Goal: Use online tool/utility: Utilize a website feature to perform a specific function

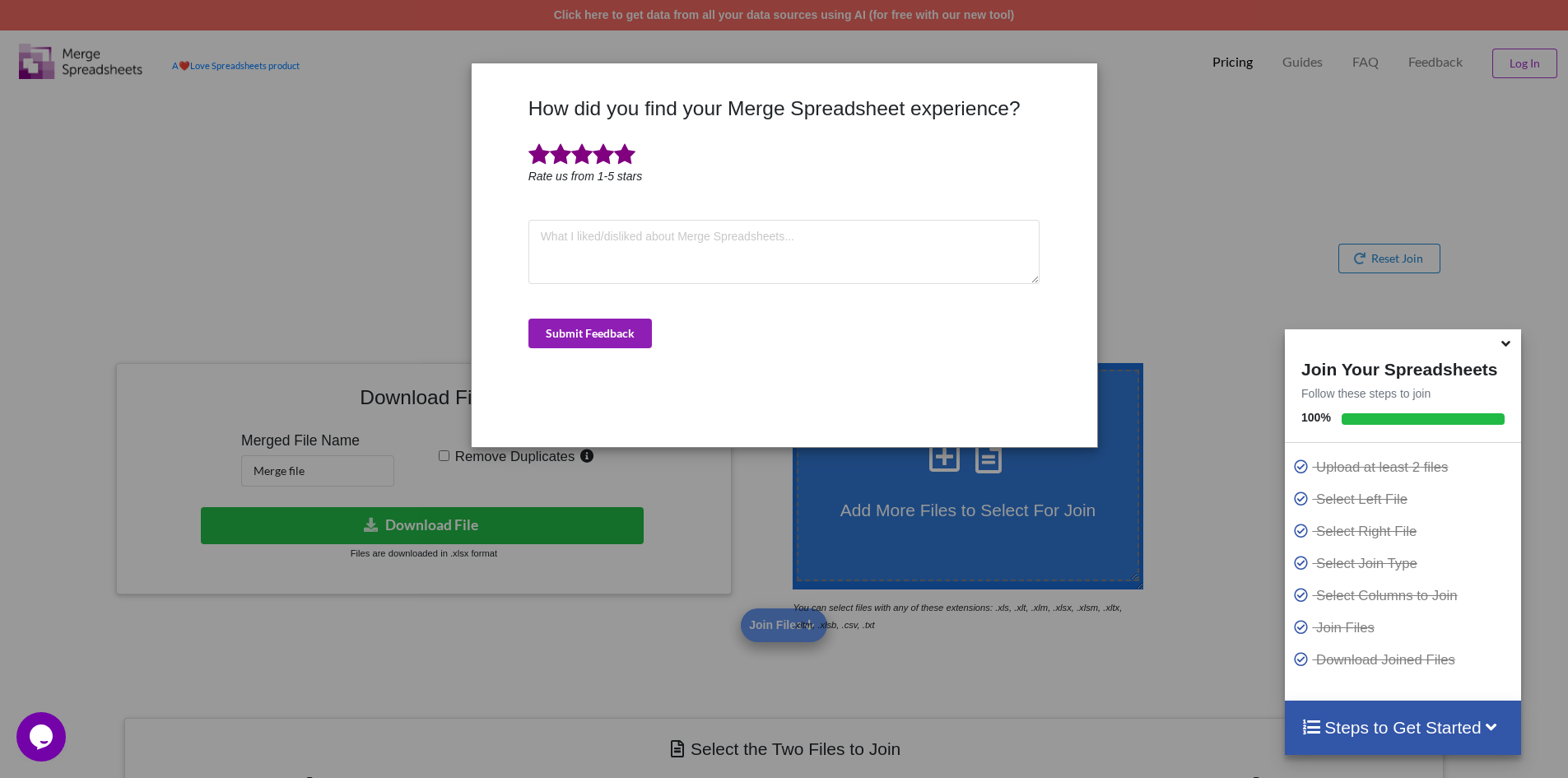
click at [566, 331] on button "Submit Feedback" at bounding box center [589, 333] width 123 height 30
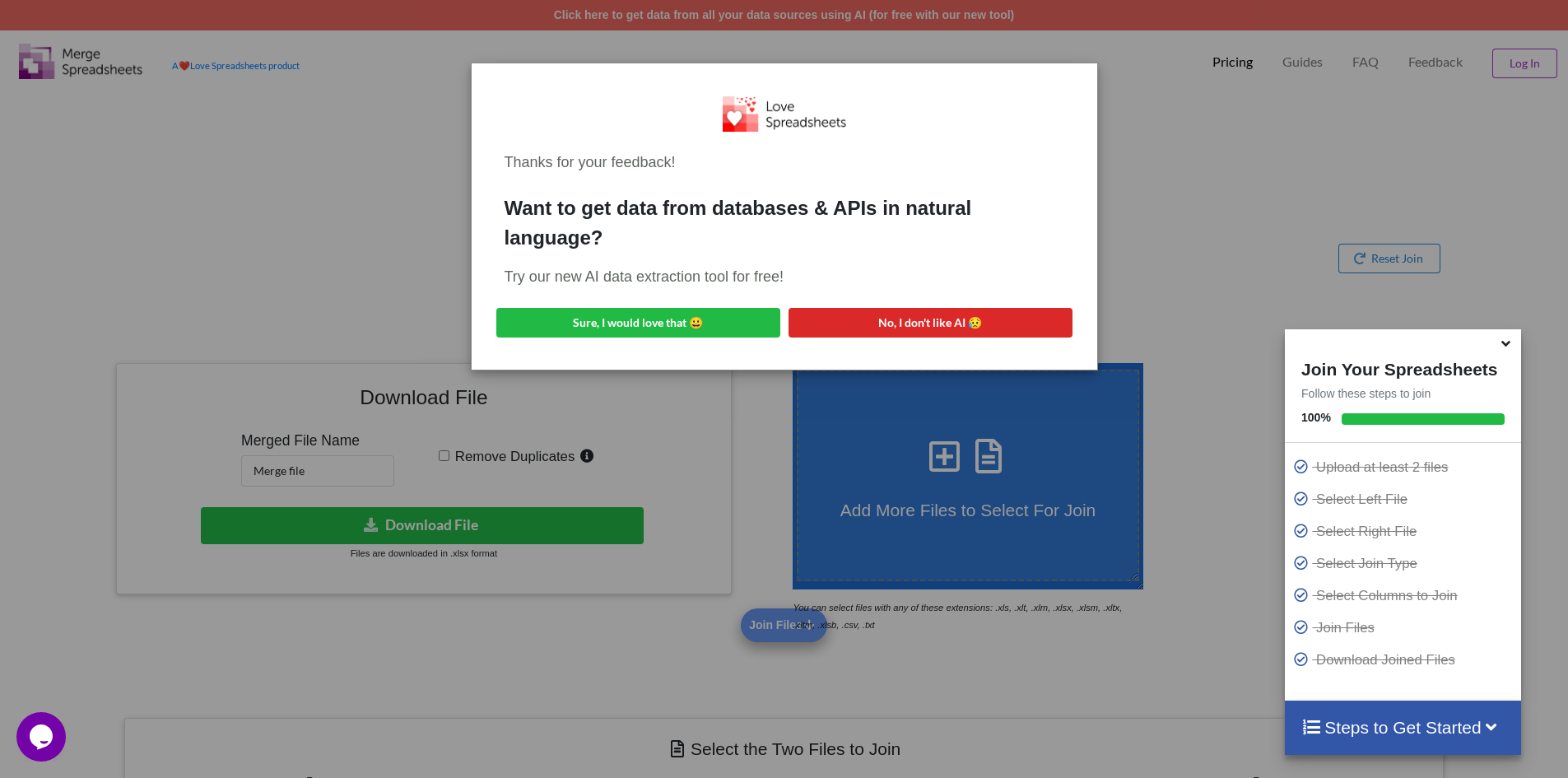
click at [1147, 246] on div "Thanks for your feedback! Want to get data from databases & APIs in natural lan…" at bounding box center [784, 389] width 1568 height 778
click at [1041, 323] on button "No, I don't like AI 😥" at bounding box center [930, 323] width 284 height 30
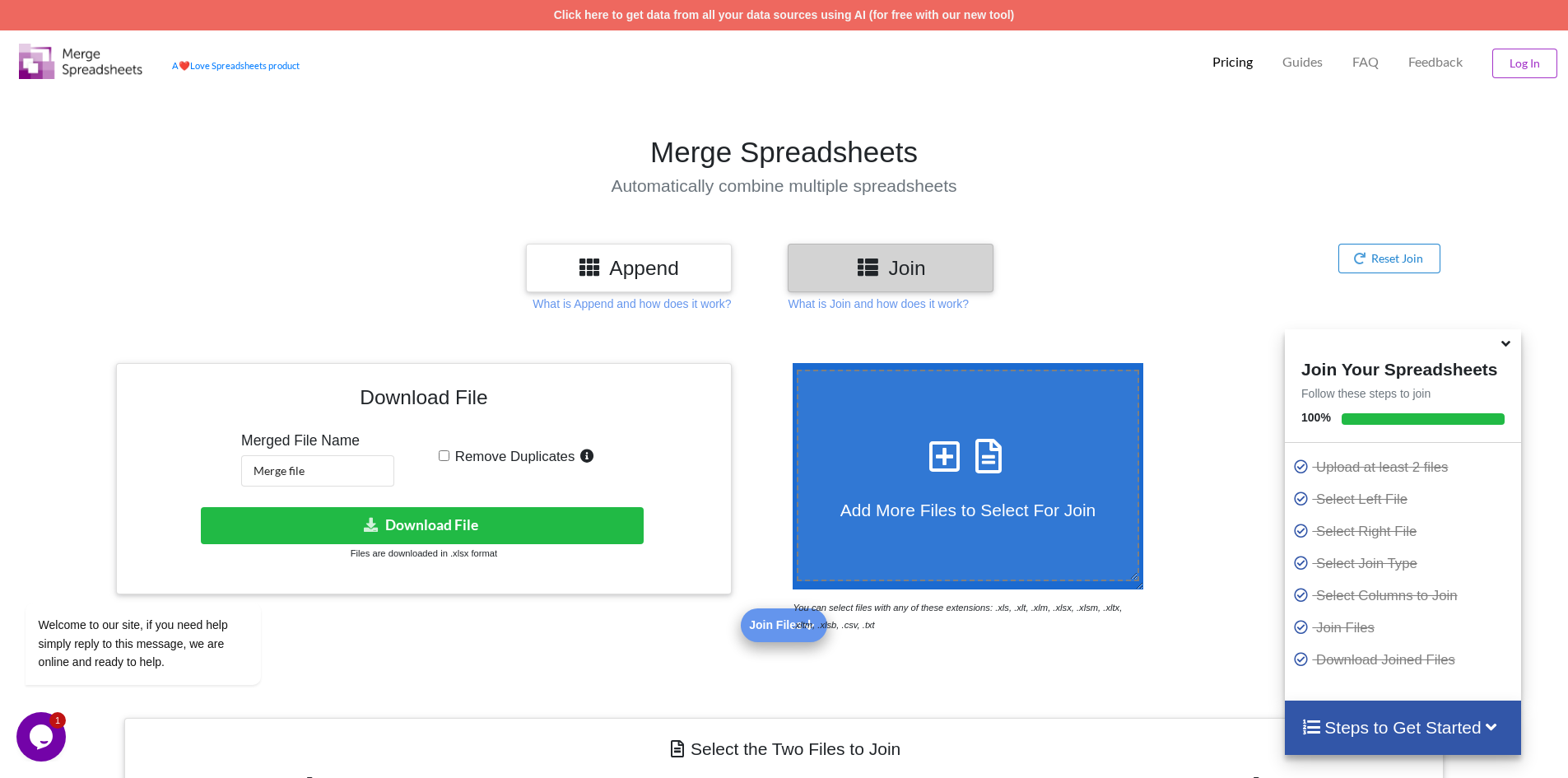
click at [893, 267] on h3 "Join" at bounding box center [890, 267] width 181 height 24
click at [909, 455] on div "Add More Files to Select For Join" at bounding box center [968, 475] width 340 height 90
click at [789, 363] on input "Add More Files to Select For Join" at bounding box center [789, 363] width 0 height 0
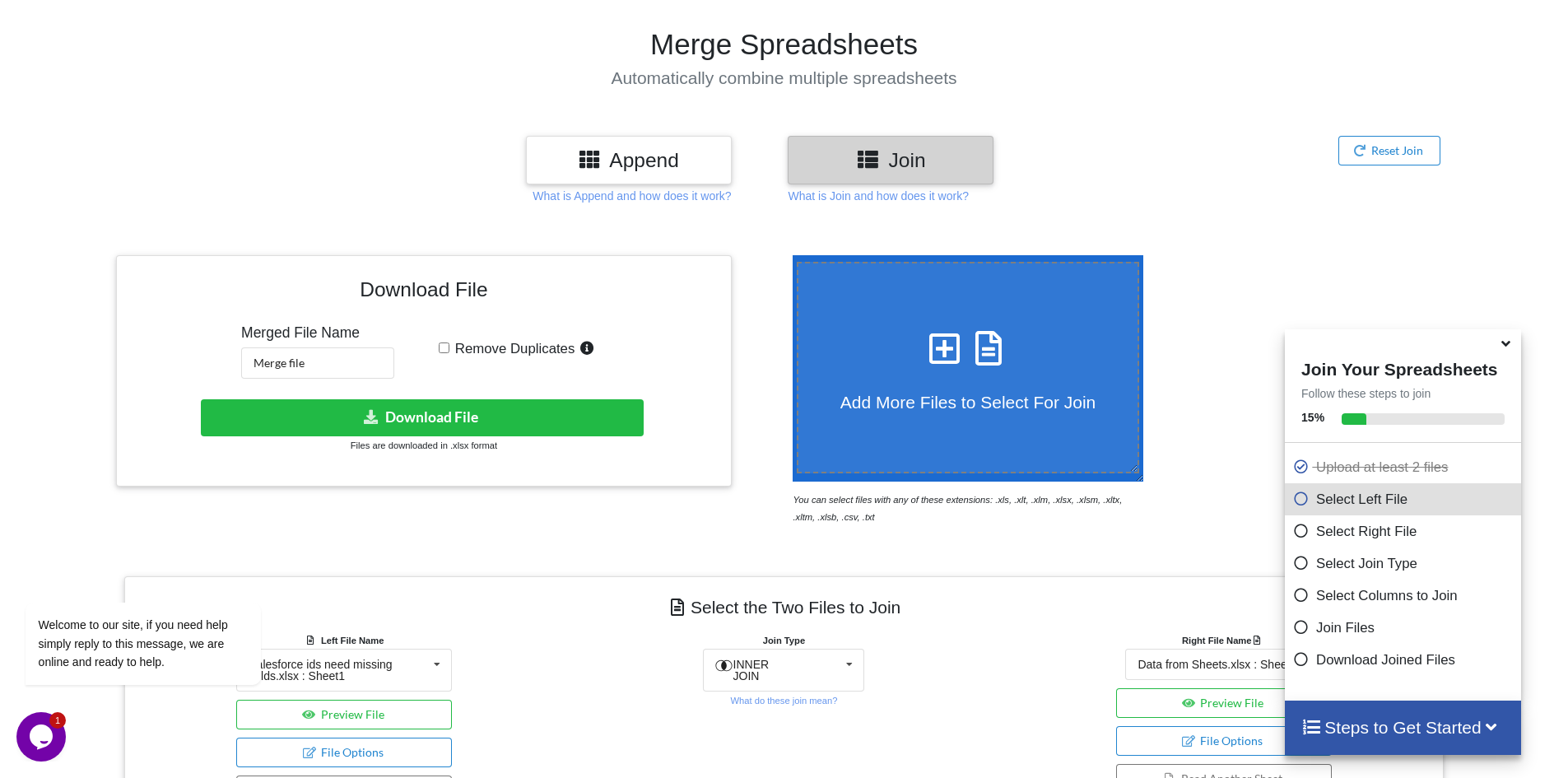
scroll to position [107, 0]
click at [924, 353] on icon at bounding box center [944, 341] width 41 height 35
click at [789, 256] on input "Add More Files to Select For Join" at bounding box center [789, 256] width 0 height 0
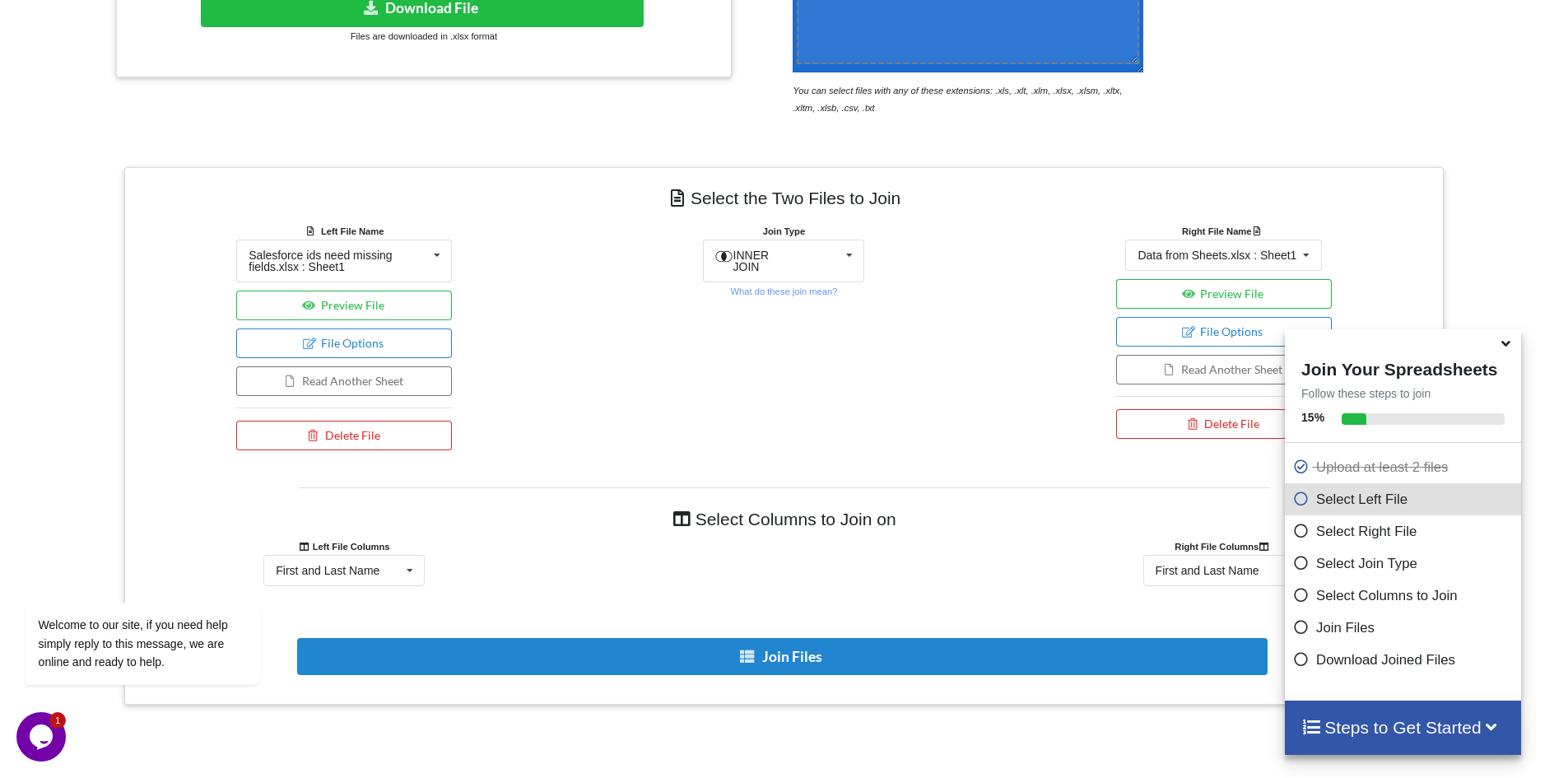
scroll to position [354, 0]
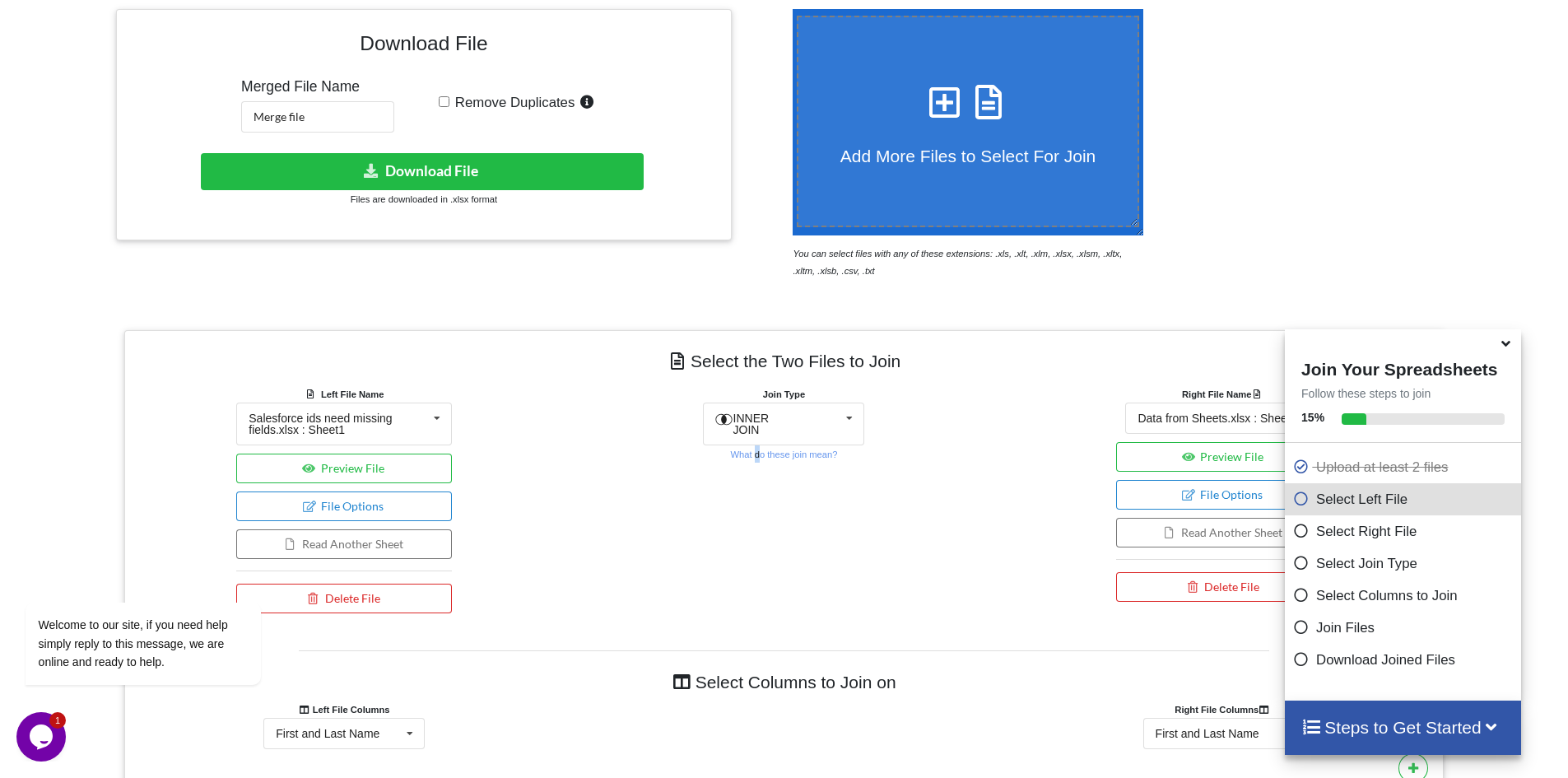
click at [758, 571] on div "Join Type INNER JOIN INNER JOIN LEFT JOIN RIGHT JOIN FULL JOIN What do these jo…" at bounding box center [784, 504] width 440 height 236
click at [882, 499] on div "Join Type INNER JOIN INNER JOIN LEFT JOIN RIGHT JOIN FULL JOIN What do these jo…" at bounding box center [784, 504] width 440 height 236
click at [828, 416] on div "INNER JOIN INNER JOIN LEFT JOIN RIGHT JOIN FULL JOIN" at bounding box center [784, 423] width 162 height 43
drag, startPoint x: 551, startPoint y: 447, endPoint x: 533, endPoint y: 419, distance: 33.3
click at [552, 446] on div "Left File Name Salesforce ids need missing fields.xlsx : Sheet1 Data from Sheet…" at bounding box center [344, 504] width 440 height 236
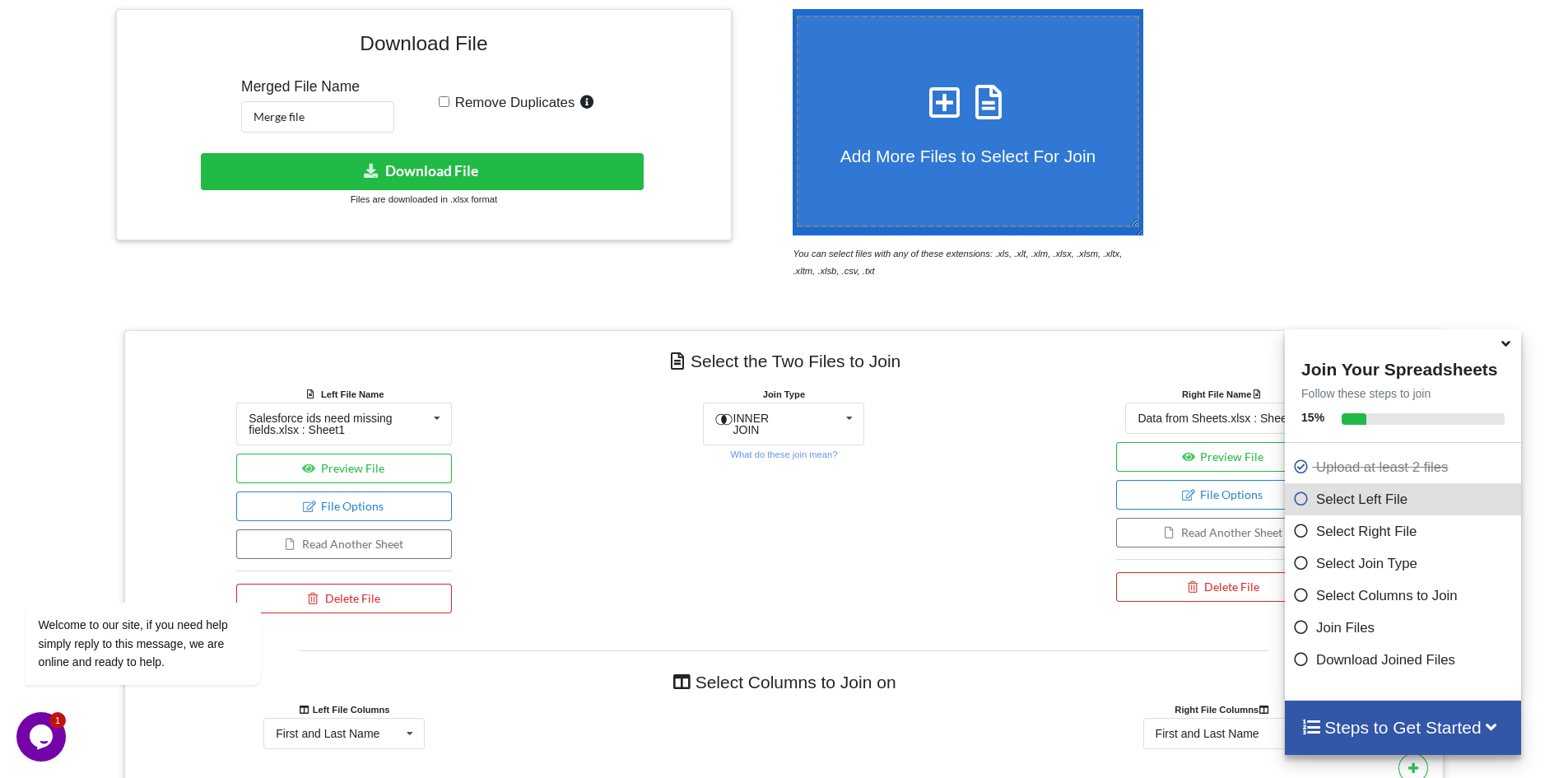
click at [1309, 228] on div "Add More Files to Select For Join You can select files with any of these extens…" at bounding box center [1115, 143] width 664 height 270
click at [432, 430] on icon at bounding box center [437, 418] width 24 height 31
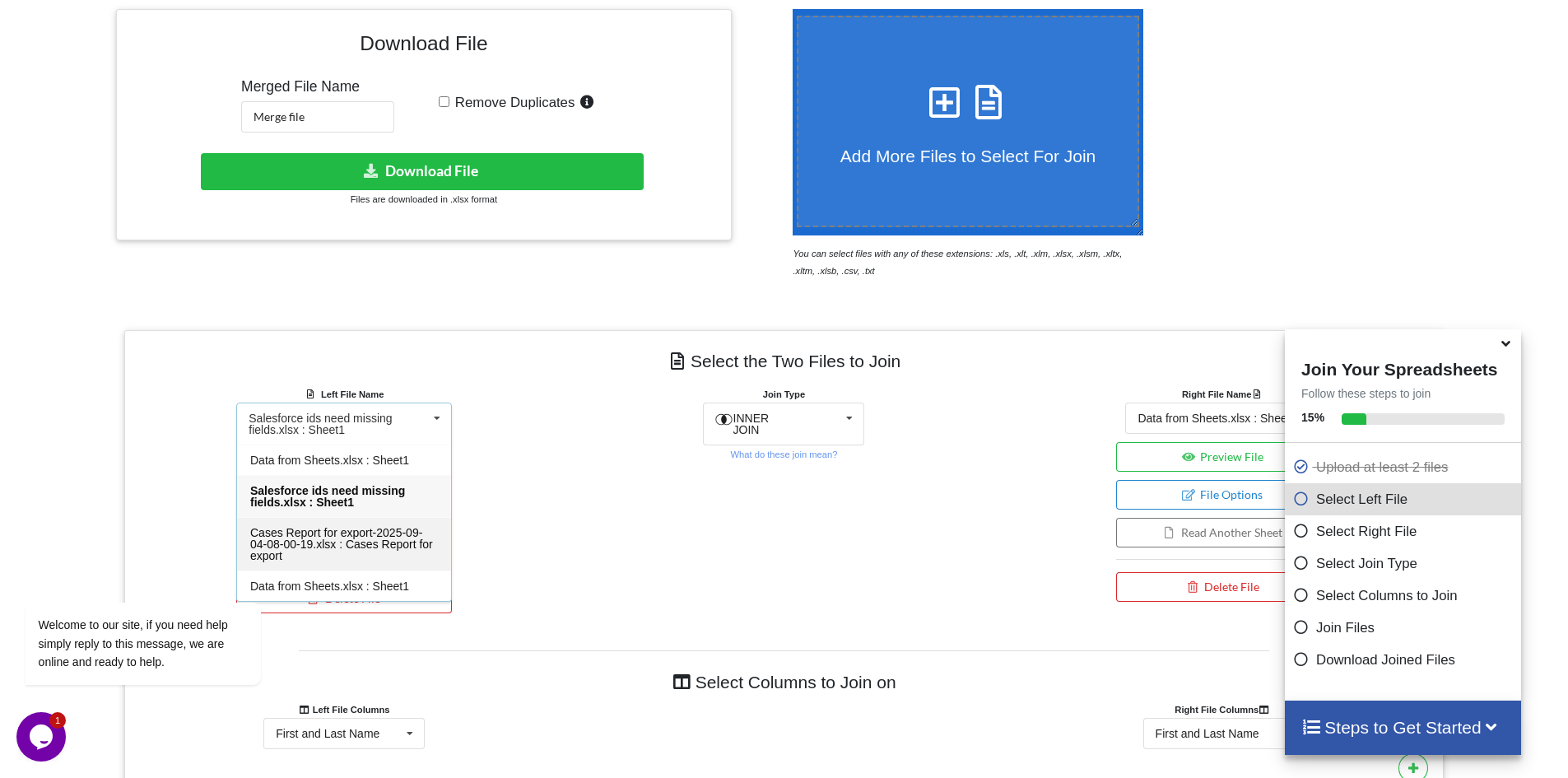
click at [375, 552] on div "Cases Report for export-2025-09-04-08-00-19.xlsx : Cases Report for export" at bounding box center [344, 543] width 214 height 53
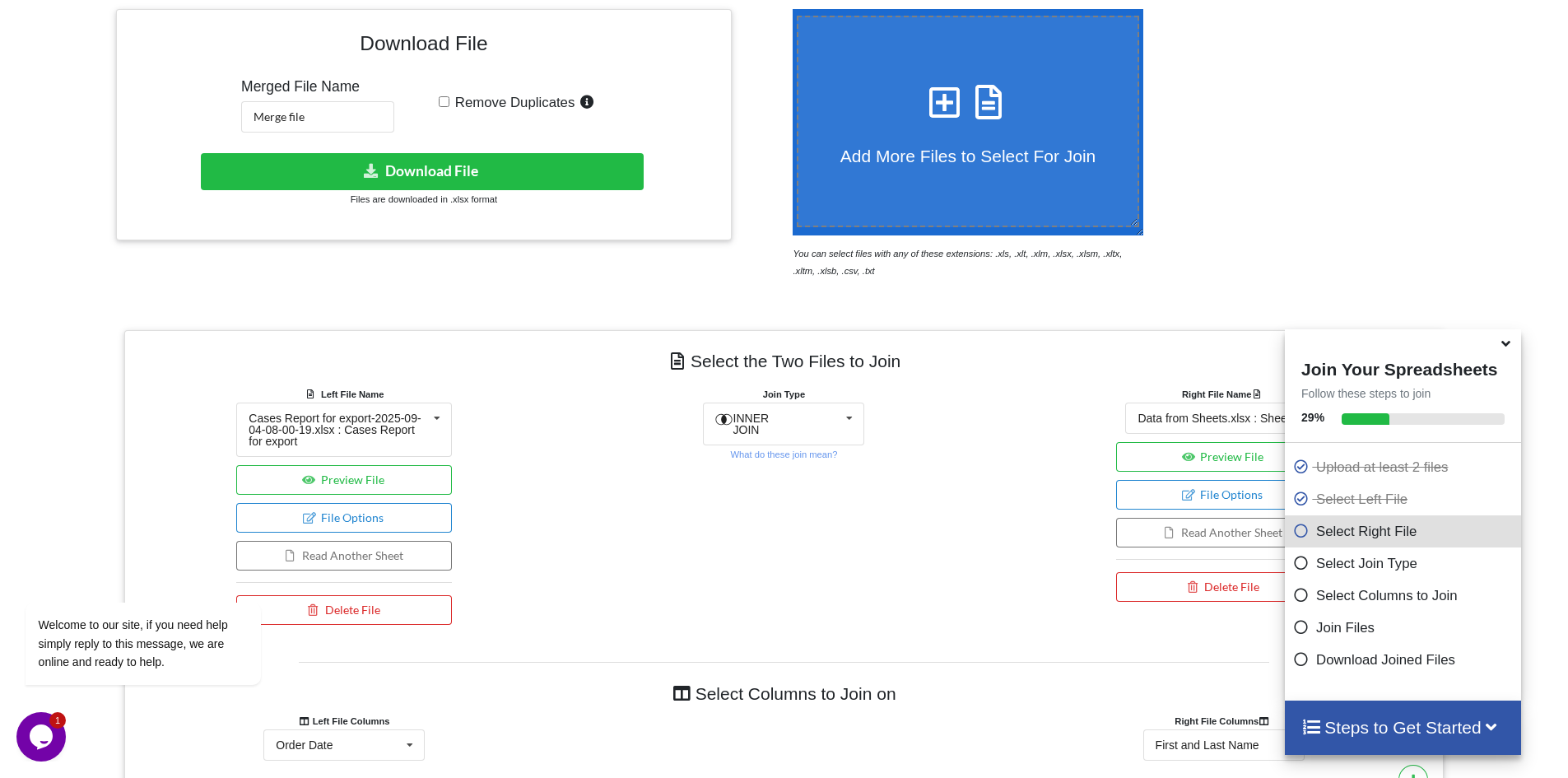
click at [666, 543] on div "Join Type INNER JOIN INNER JOIN LEFT JOIN RIGHT JOIN FULL JOIN What do these jo…" at bounding box center [784, 509] width 440 height 247
click at [1509, 343] on icon at bounding box center [1506, 340] width 17 height 15
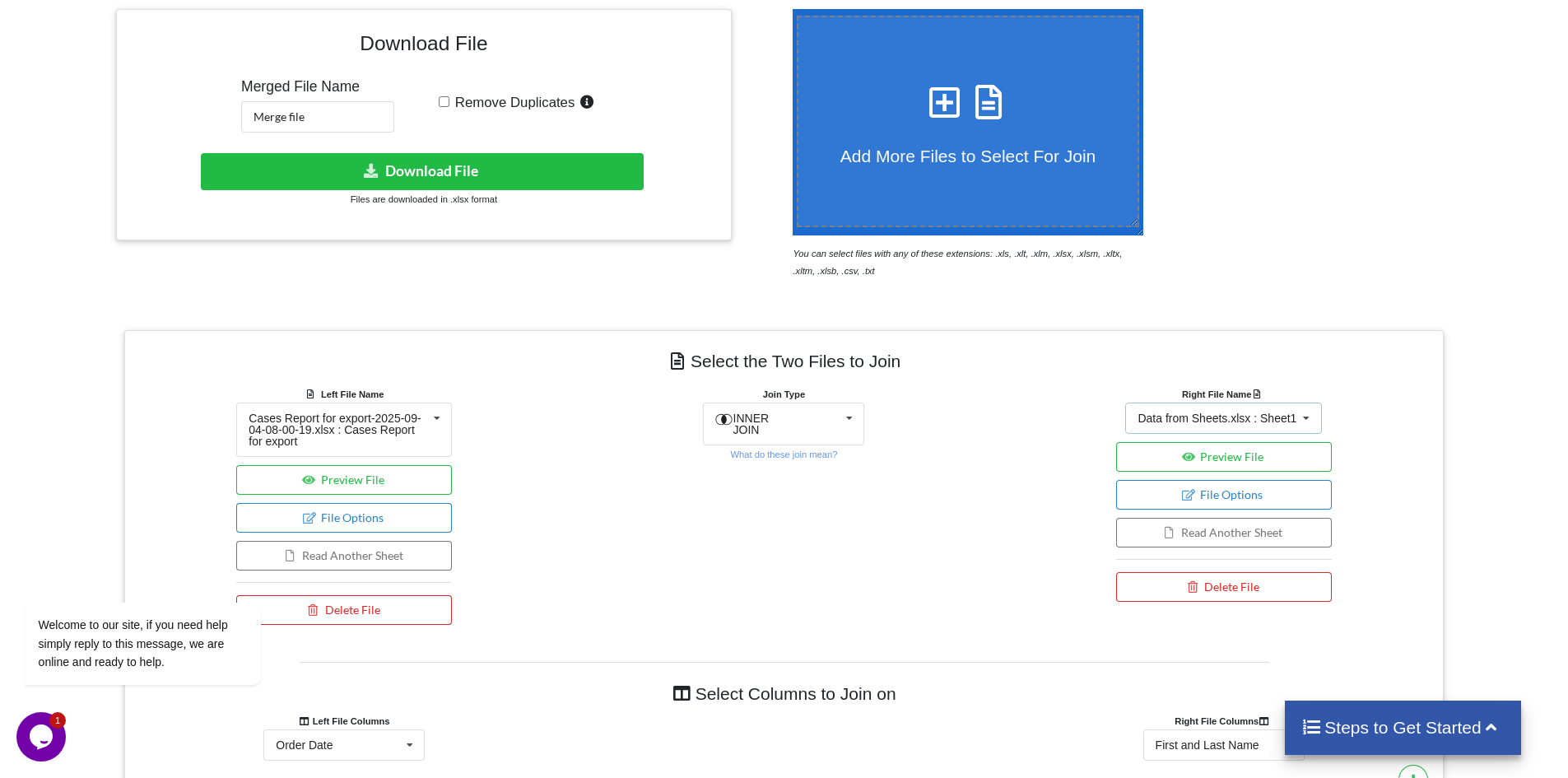
click at [1278, 413] on div "Data from Sheets.xlsx : Sheet1" at bounding box center [1217, 418] width 159 height 11
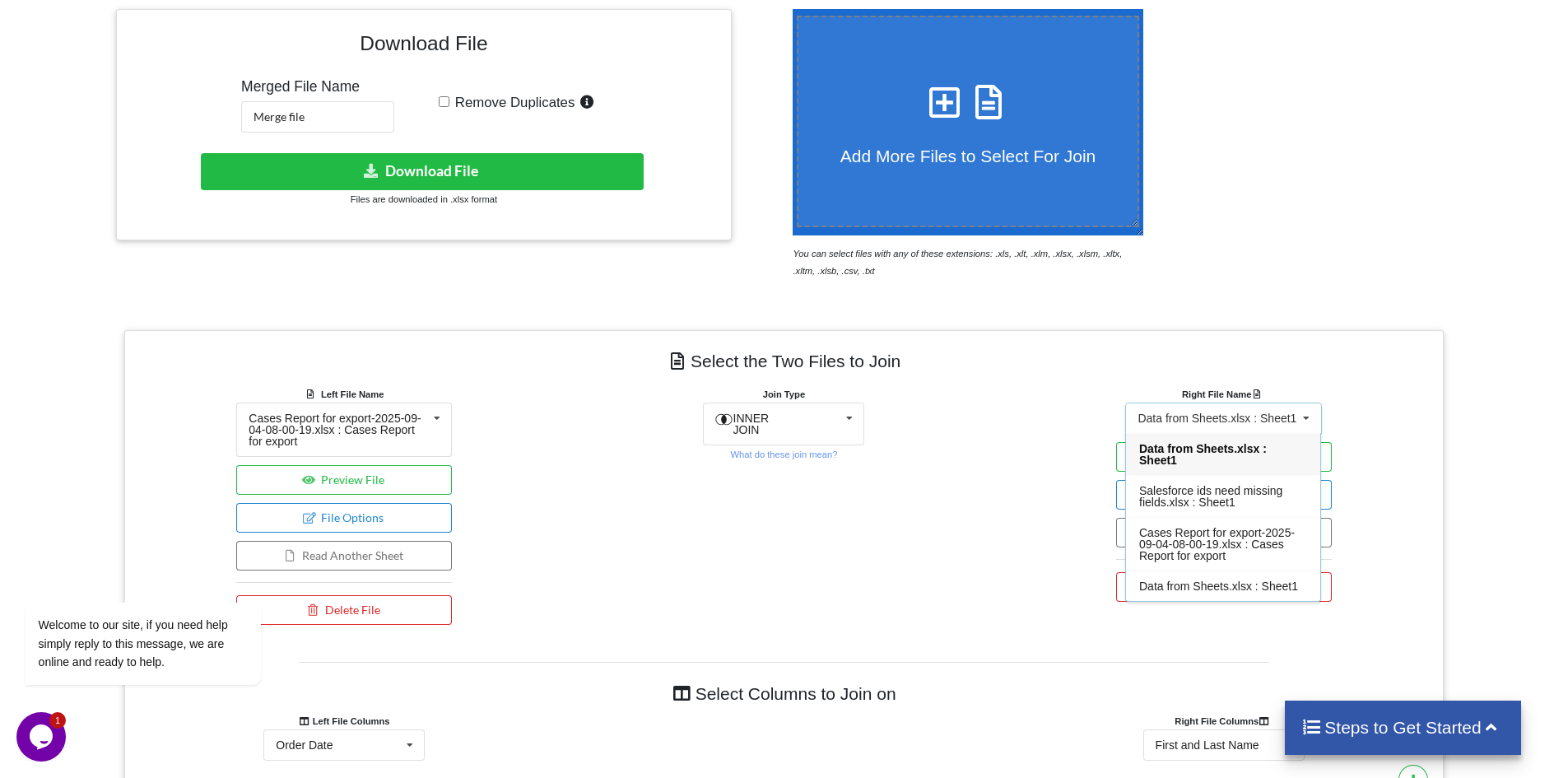
click at [1278, 413] on div "Data from Sheets.xlsx : Sheet1" at bounding box center [1217, 418] width 159 height 11
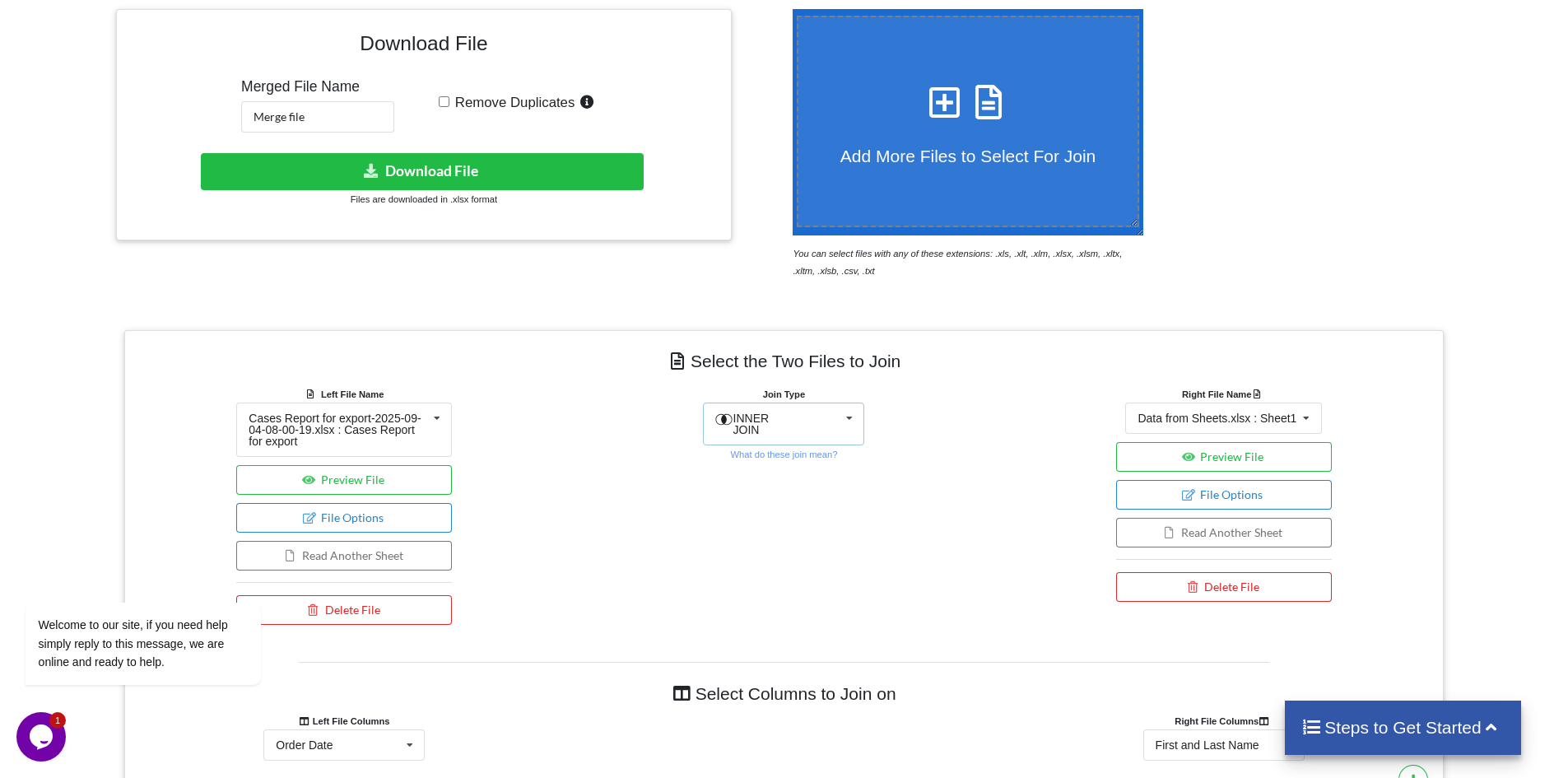
click at [835, 416] on div "INNER JOIN INNER JOIN LEFT JOIN RIGHT JOIN FULL JOIN" at bounding box center [784, 423] width 162 height 43
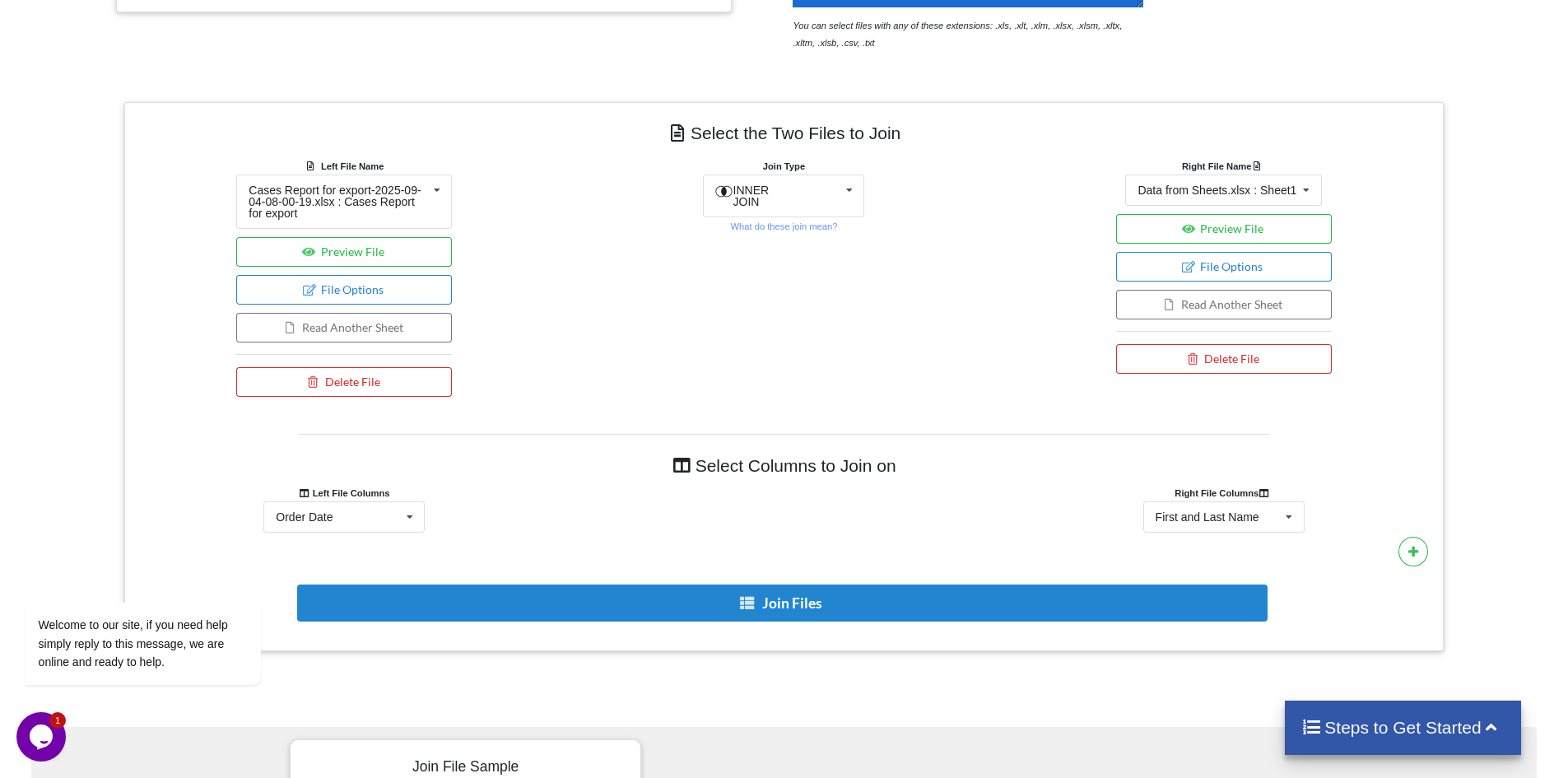
scroll to position [601, 0]
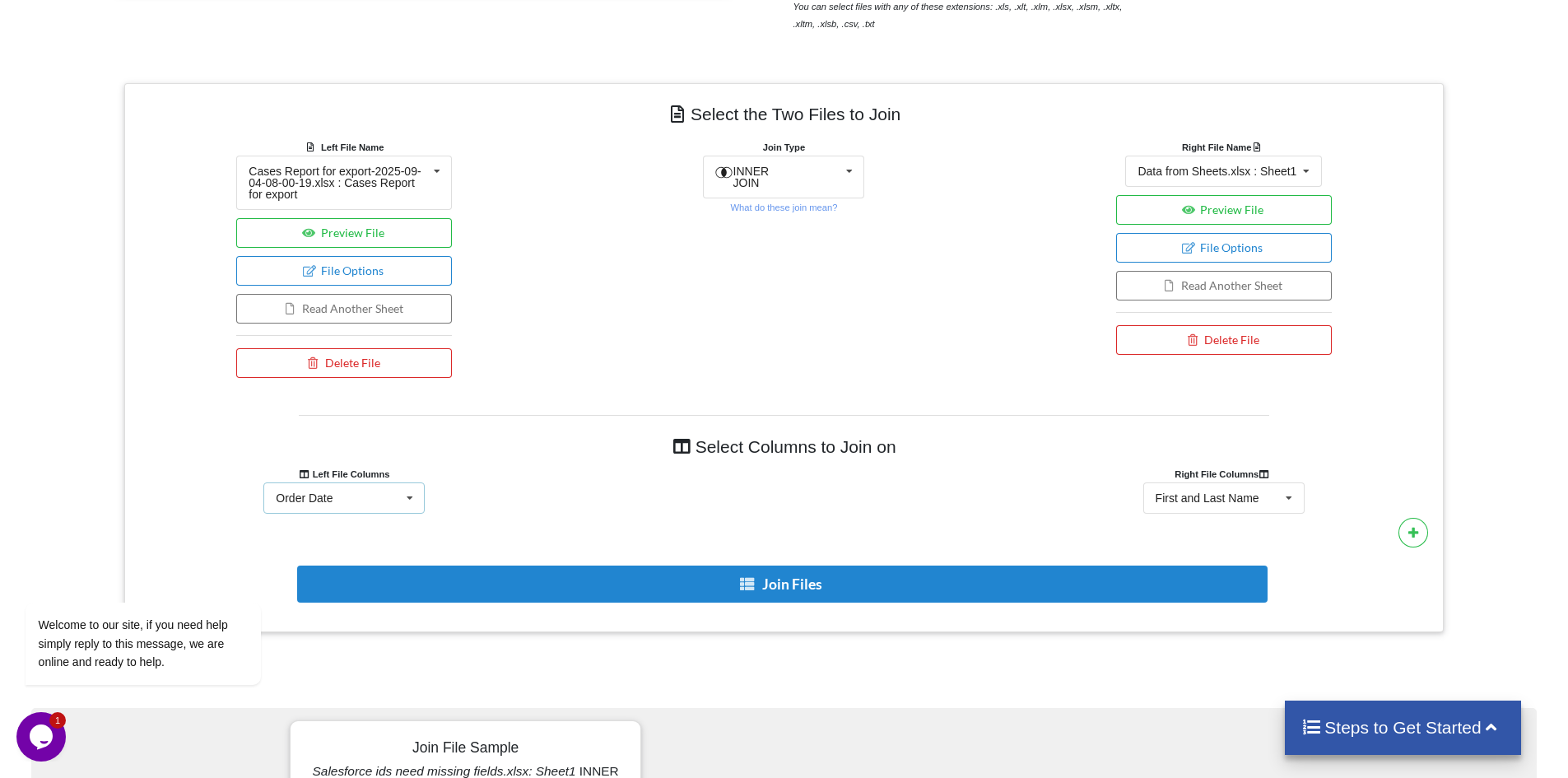
click at [408, 498] on icon at bounding box center [410, 498] width 24 height 31
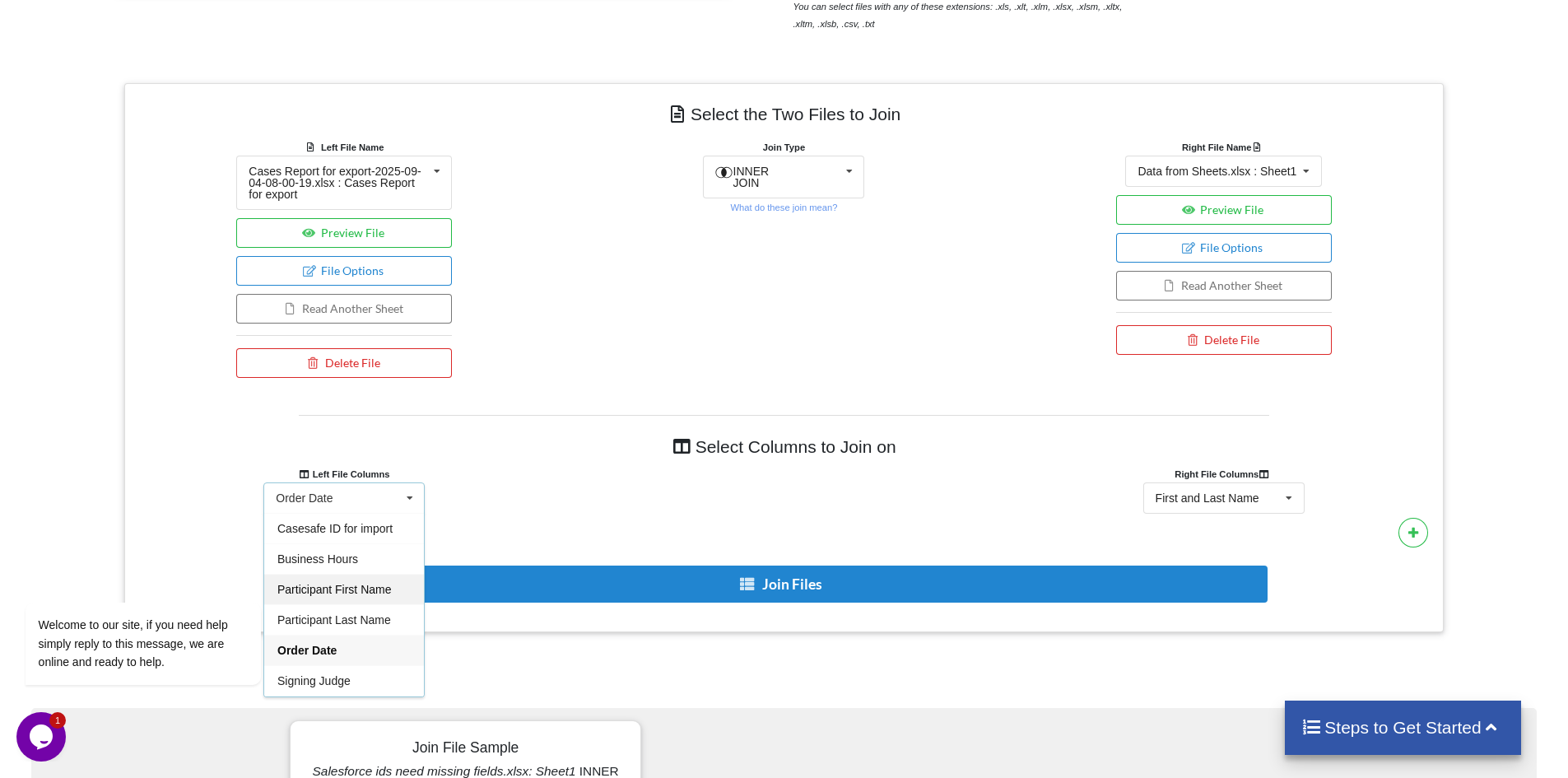
scroll to position [683, 0]
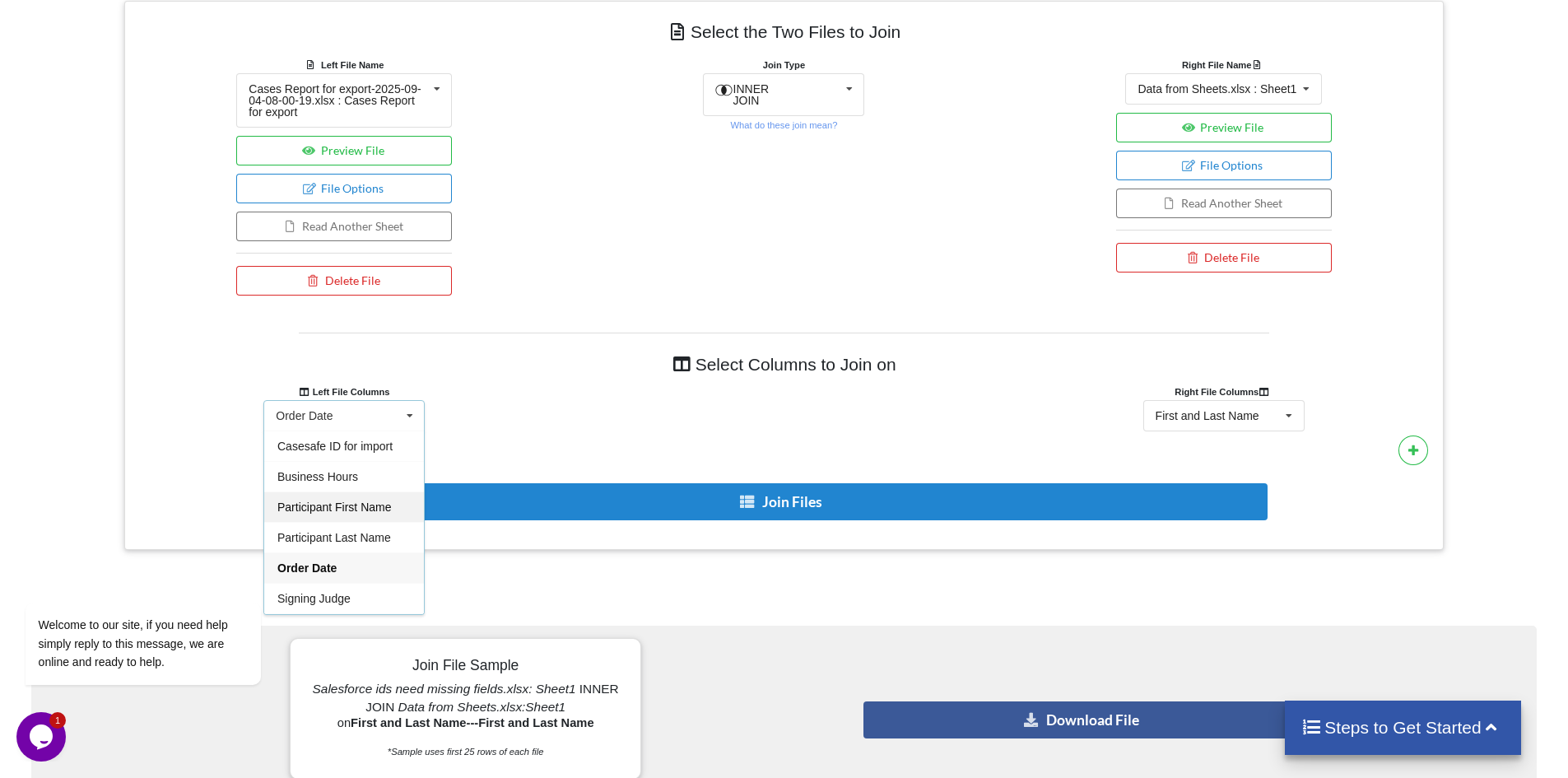
click at [372, 503] on span "Participant First Name" at bounding box center [334, 506] width 114 height 13
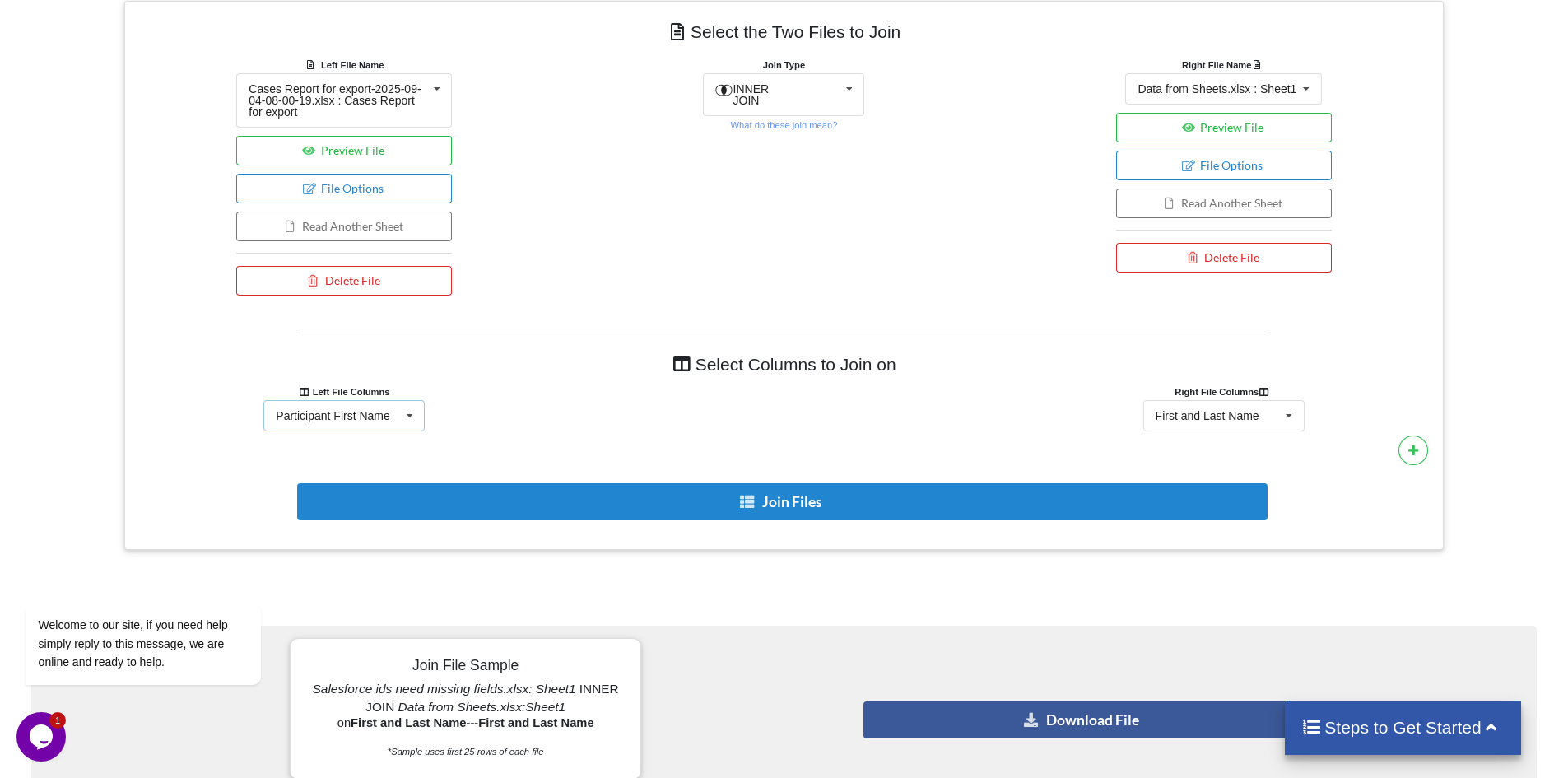
click at [411, 413] on icon at bounding box center [410, 415] width 24 height 31
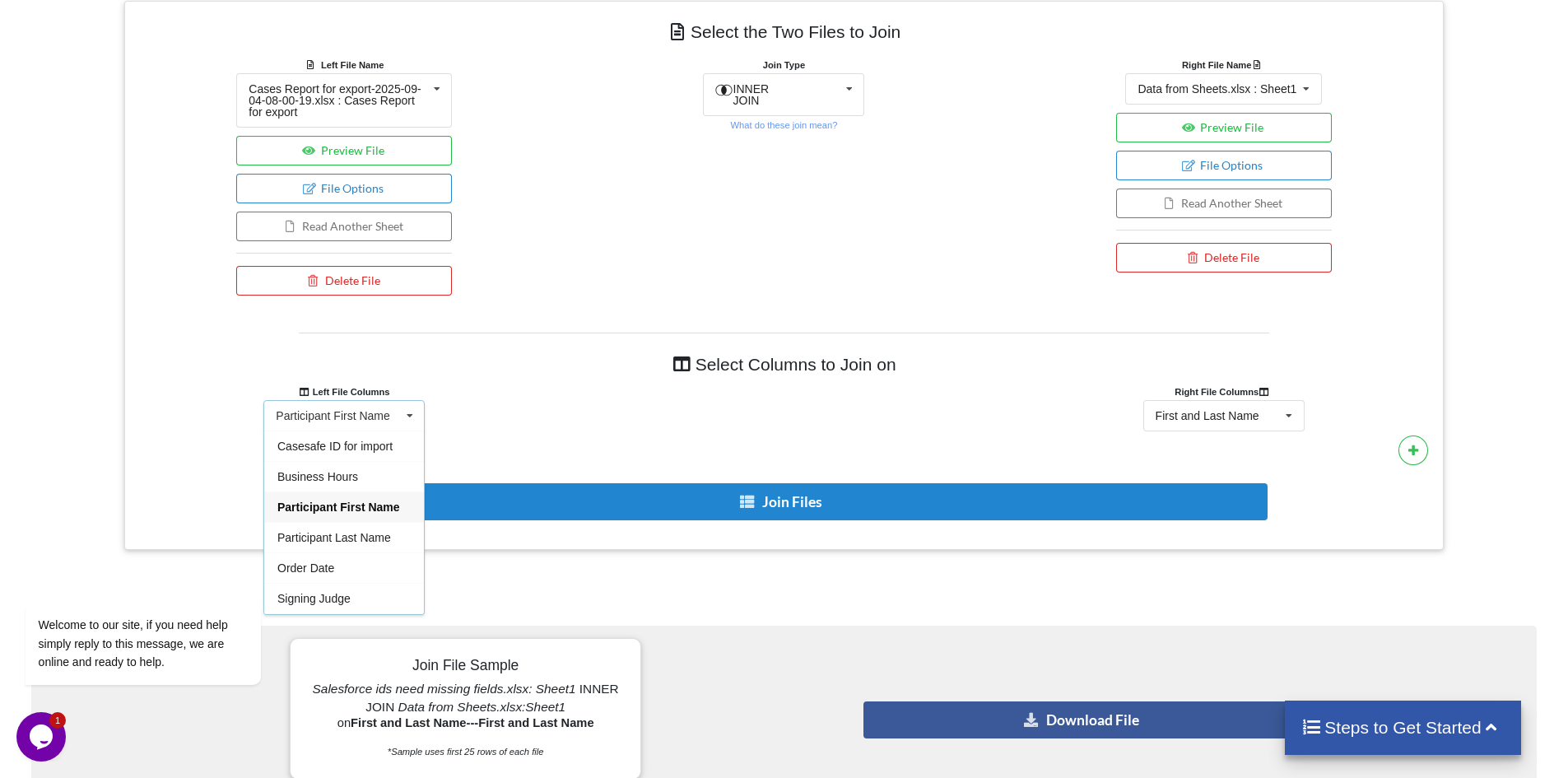
click at [617, 413] on div at bounding box center [784, 416] width 440 height 31
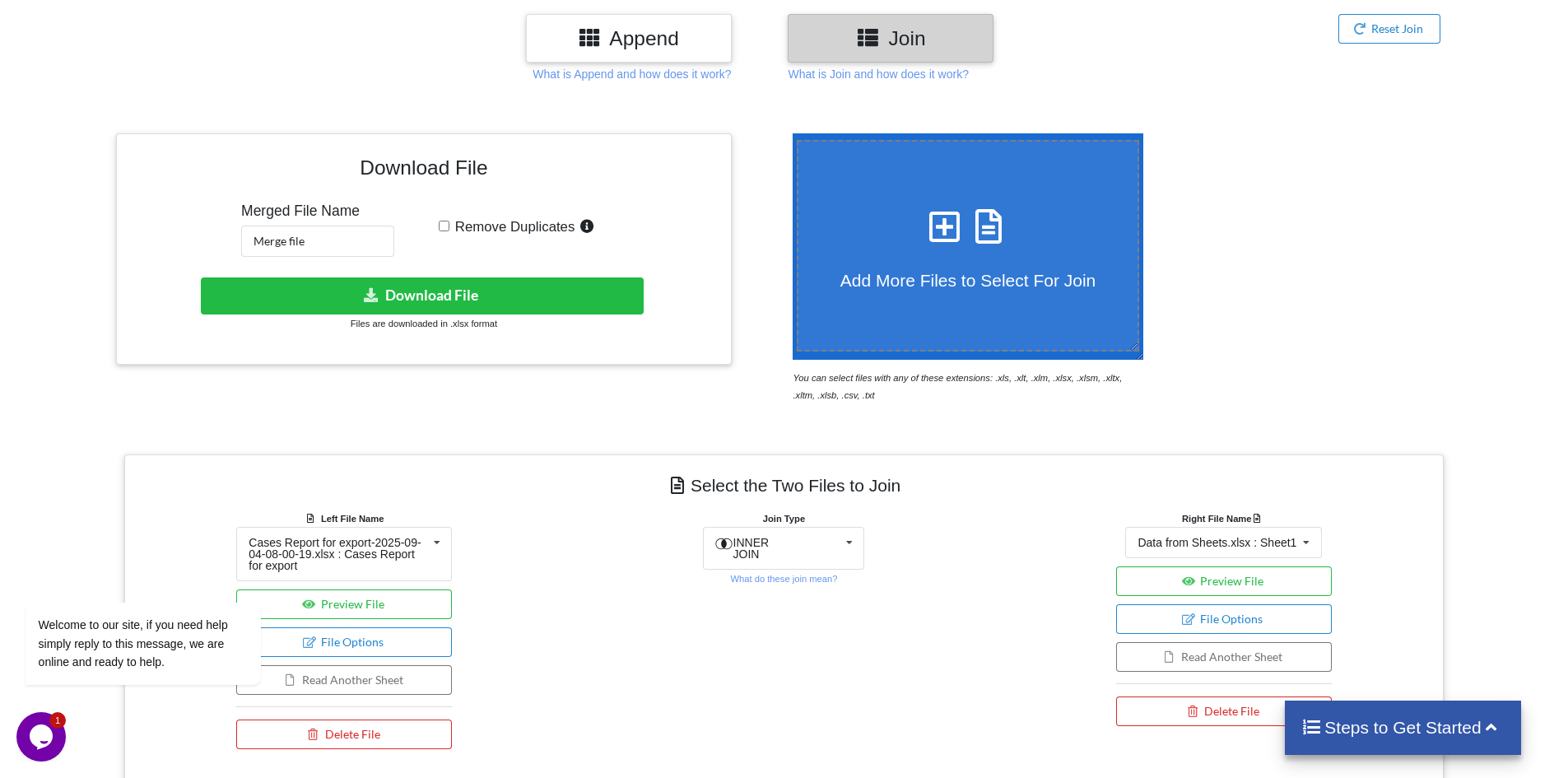
scroll to position [190, 0]
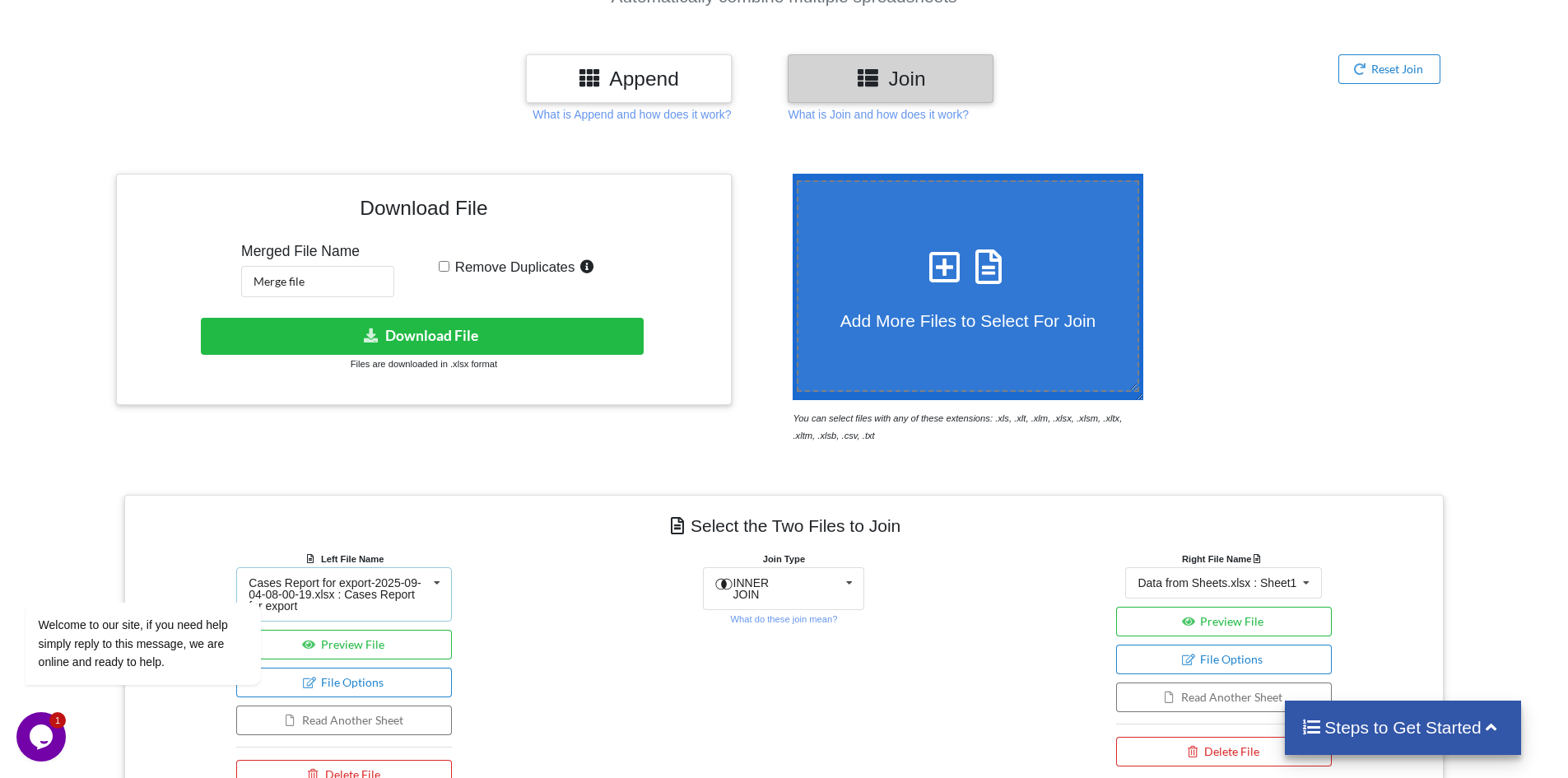
click at [426, 580] on icon at bounding box center [437, 583] width 24 height 31
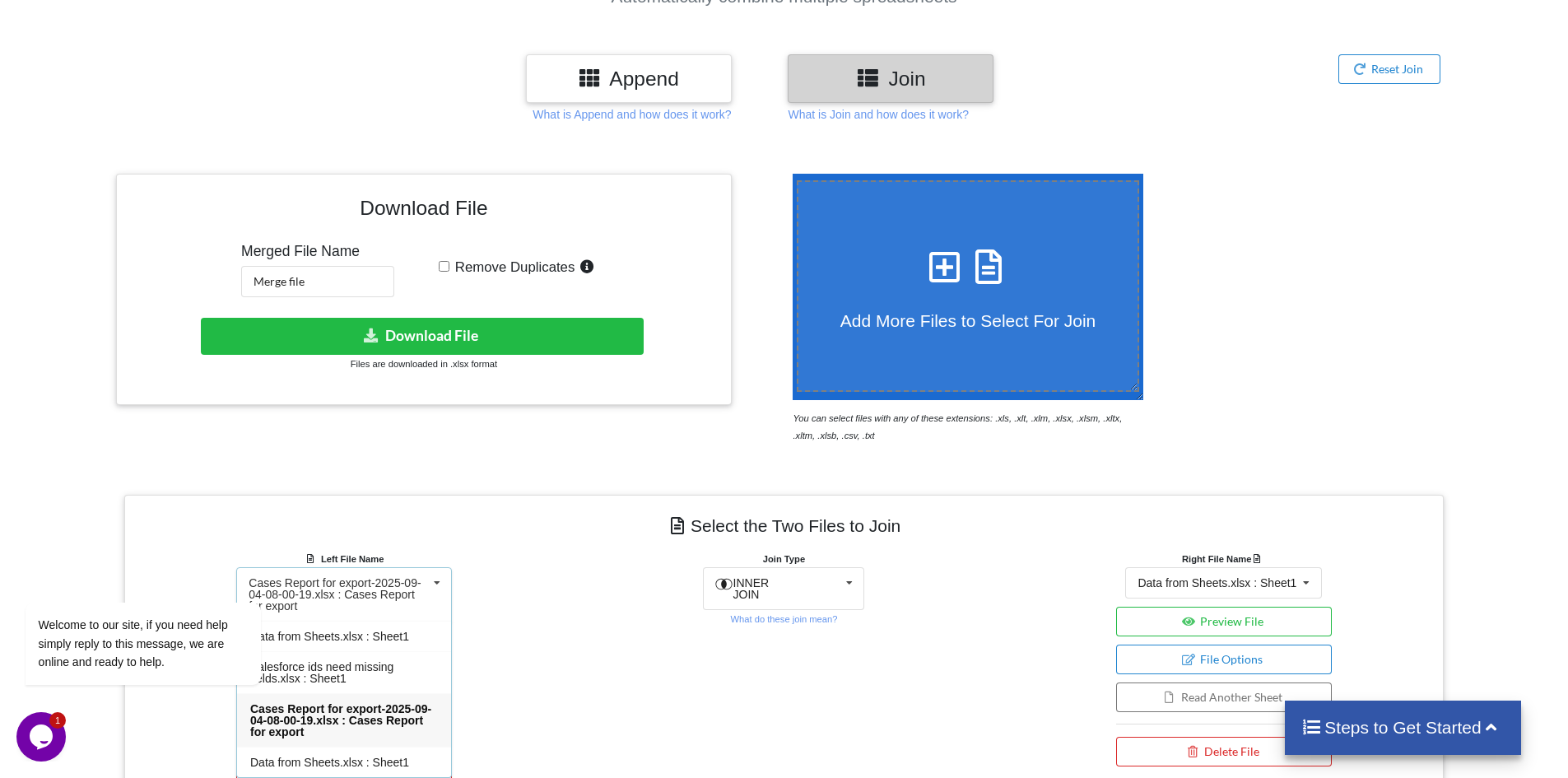
click at [597, 686] on div "Join Type INNER JOIN INNER JOIN LEFT JOIN RIGHT JOIN FULL JOIN What do these jo…" at bounding box center [784, 673] width 440 height 247
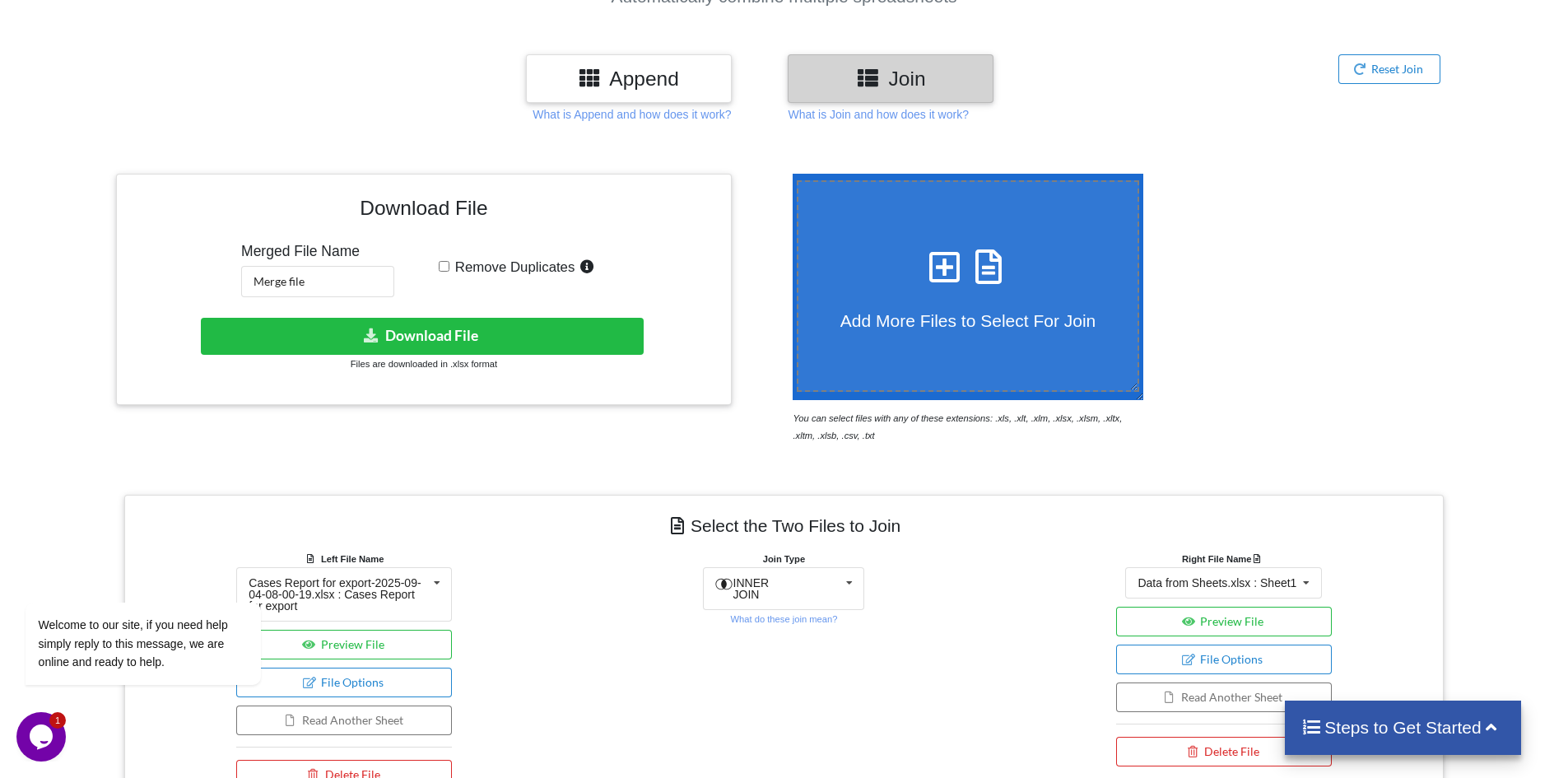
click at [929, 275] on icon at bounding box center [944, 259] width 41 height 35
click at [789, 174] on input "Add More Files to Select For Join" at bounding box center [789, 174] width 0 height 0
type input "C:\fakepath\SF missing signing judge.xlsx"
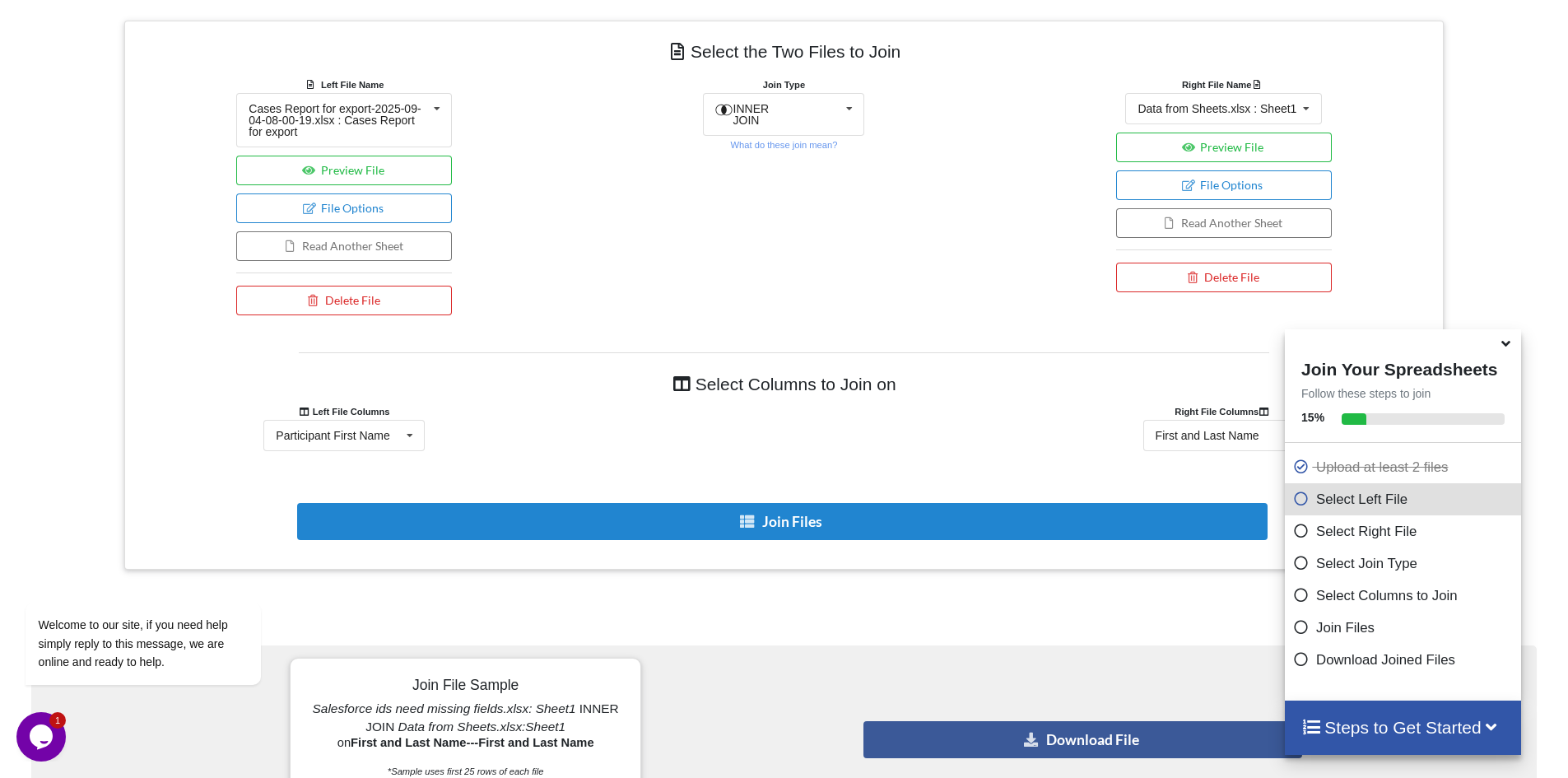
scroll to position [683, 0]
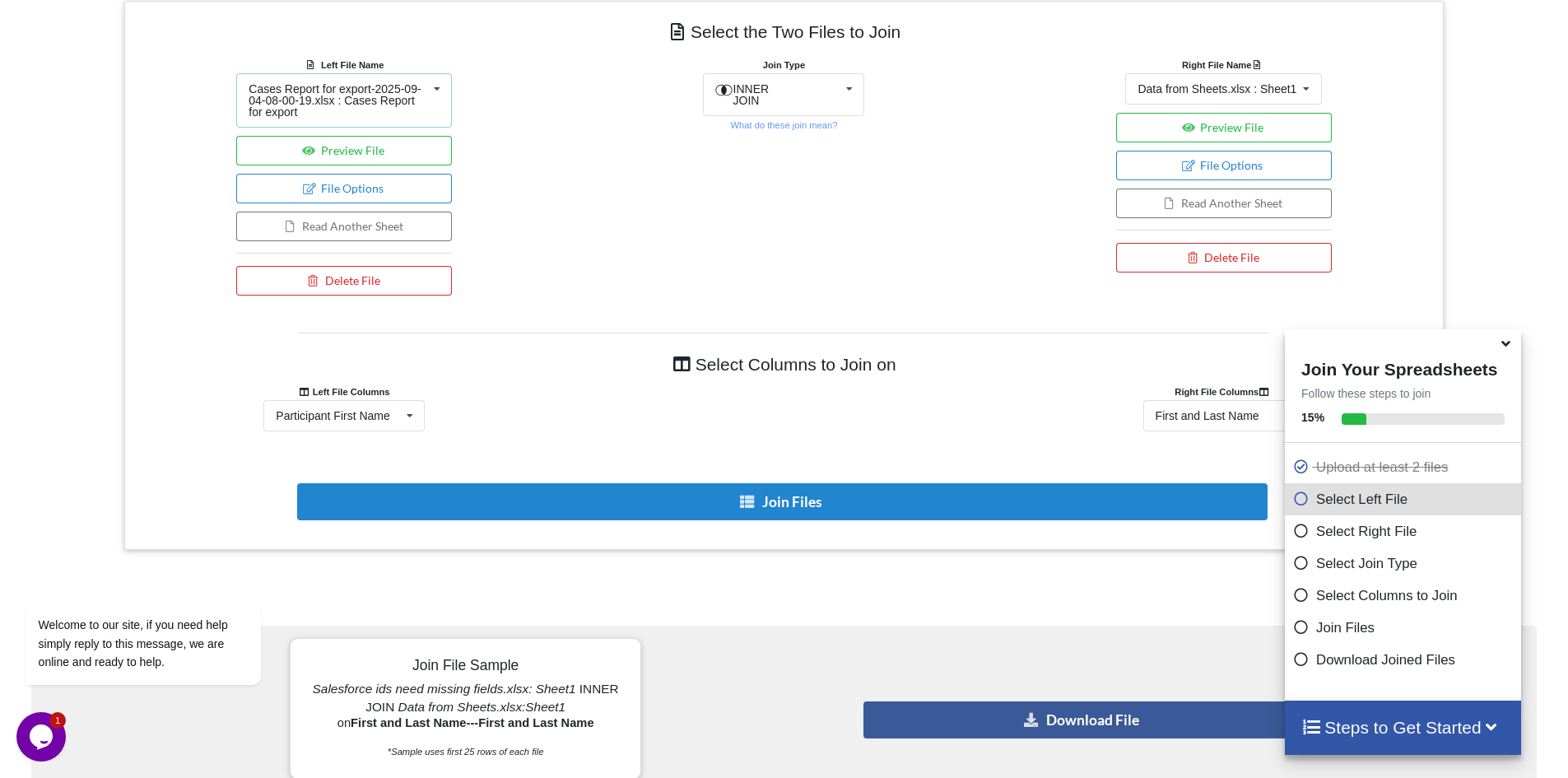
click at [409, 83] on div "Cases Report for export-2025-09-04-08-00-19.xlsx : Cases Report for export" at bounding box center [338, 101] width 178 height 35
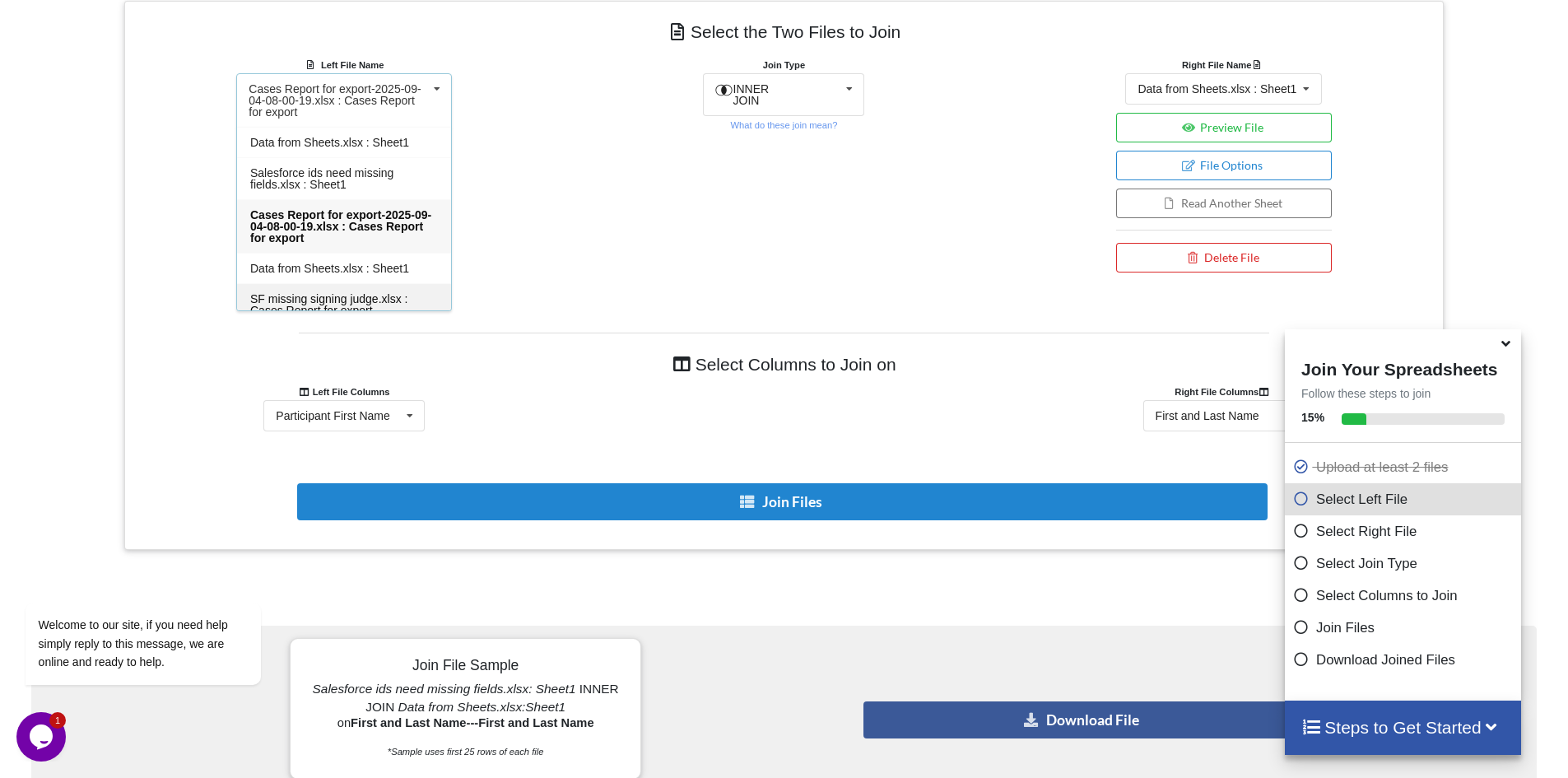
click at [351, 293] on span "SF missing signing judge.xlsx : Cases Report for export" at bounding box center [329, 304] width 157 height 24
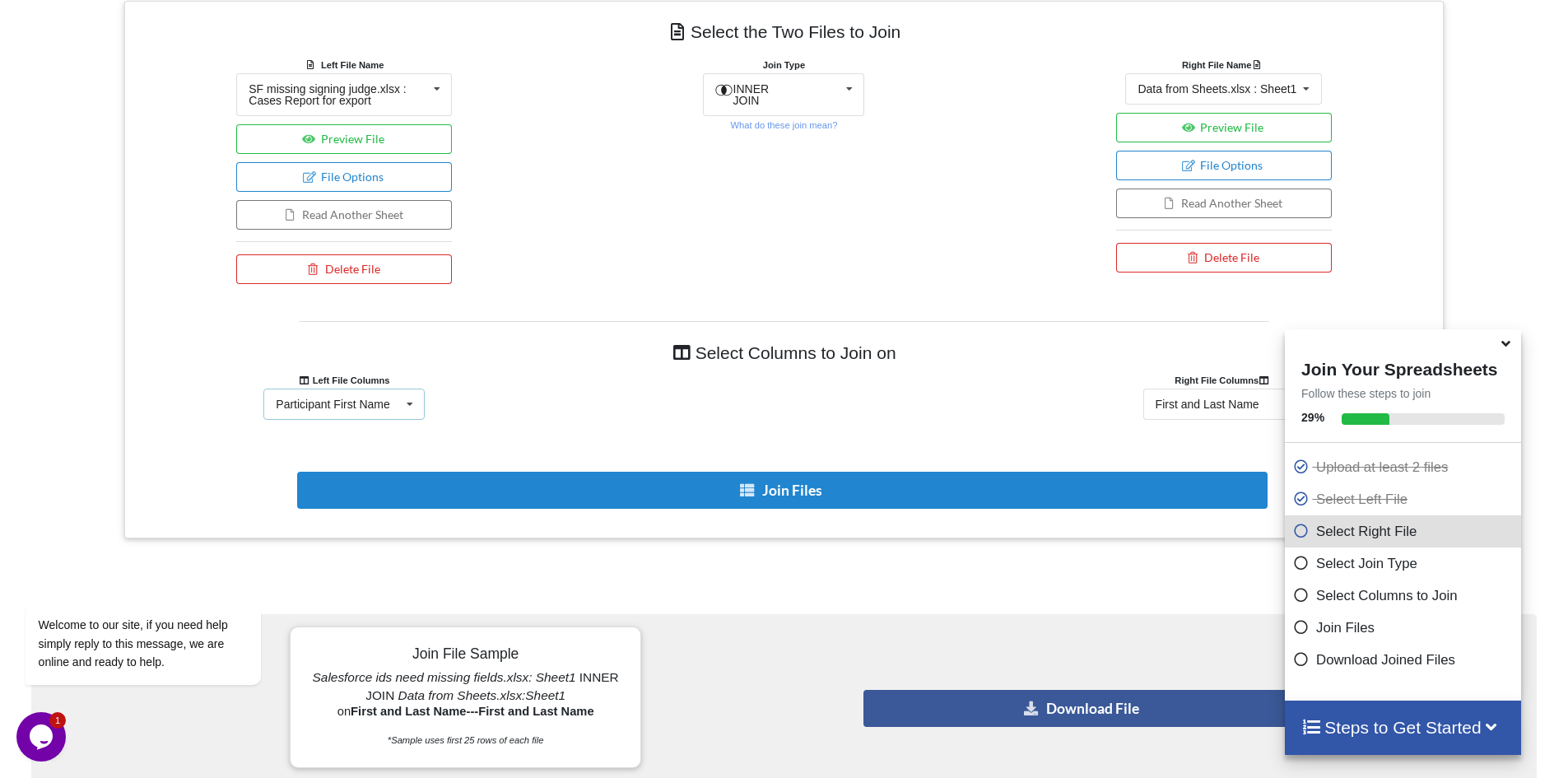
click at [398, 401] on icon at bounding box center [410, 404] width 24 height 31
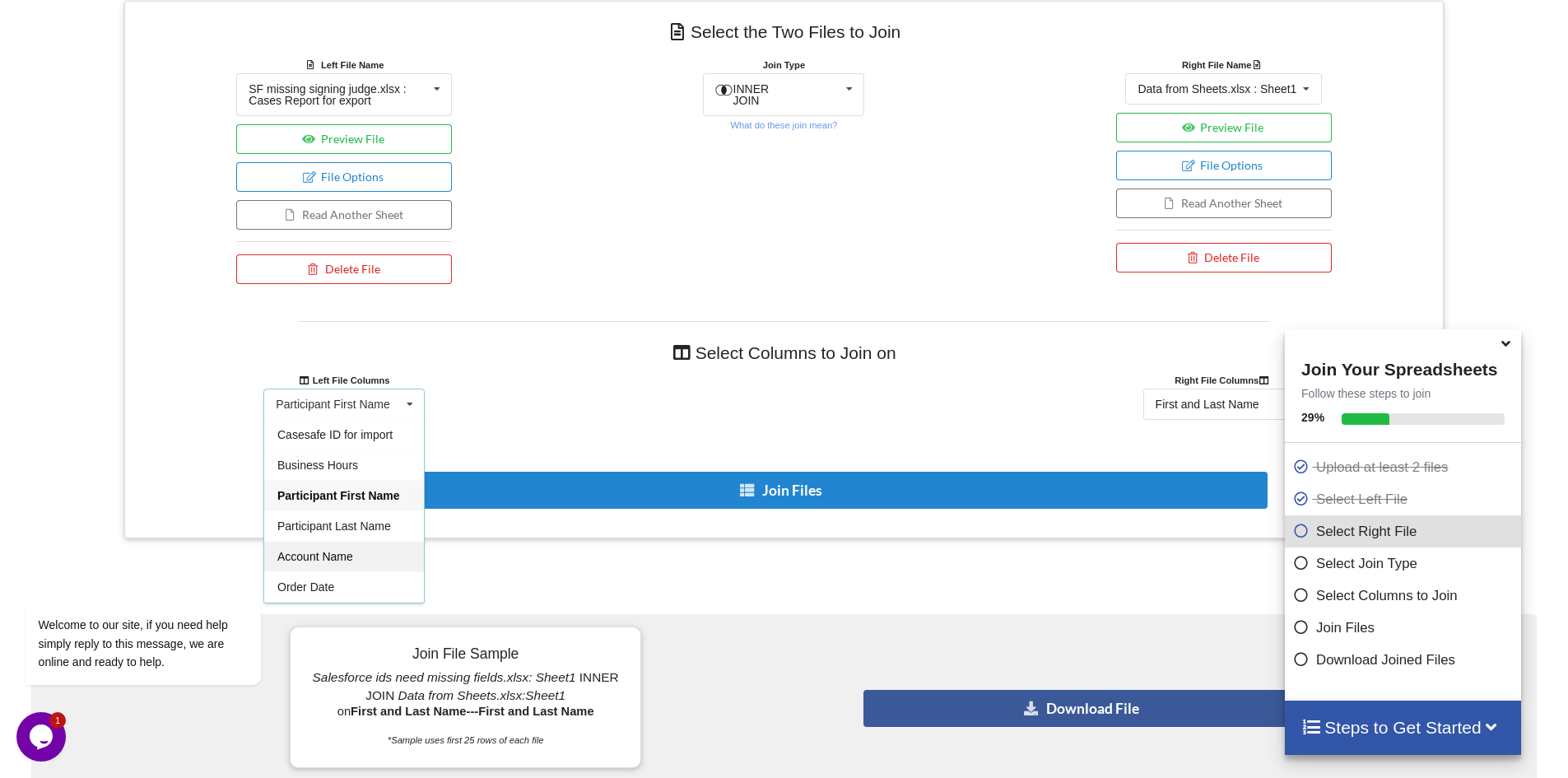
click at [365, 559] on div "Account Name" at bounding box center [344, 556] width 160 height 31
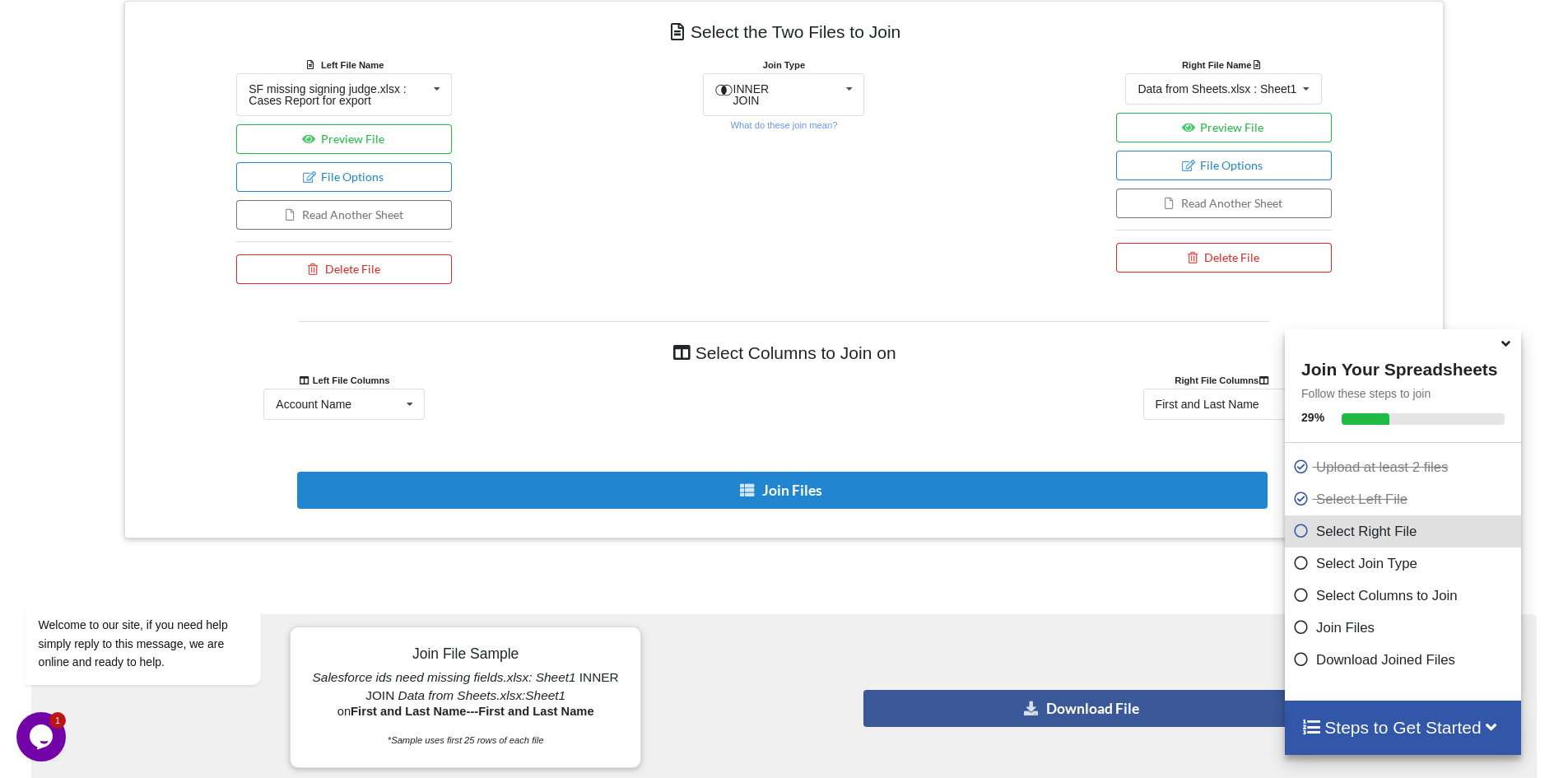
click at [1413, 256] on div "Right File Name Data from Sheets.xlsx : Sheet1 Data from Sheets.xlsx : Sheet1 S…" at bounding box center [1224, 174] width 440 height 236
click at [1508, 348] on icon at bounding box center [1506, 340] width 17 height 15
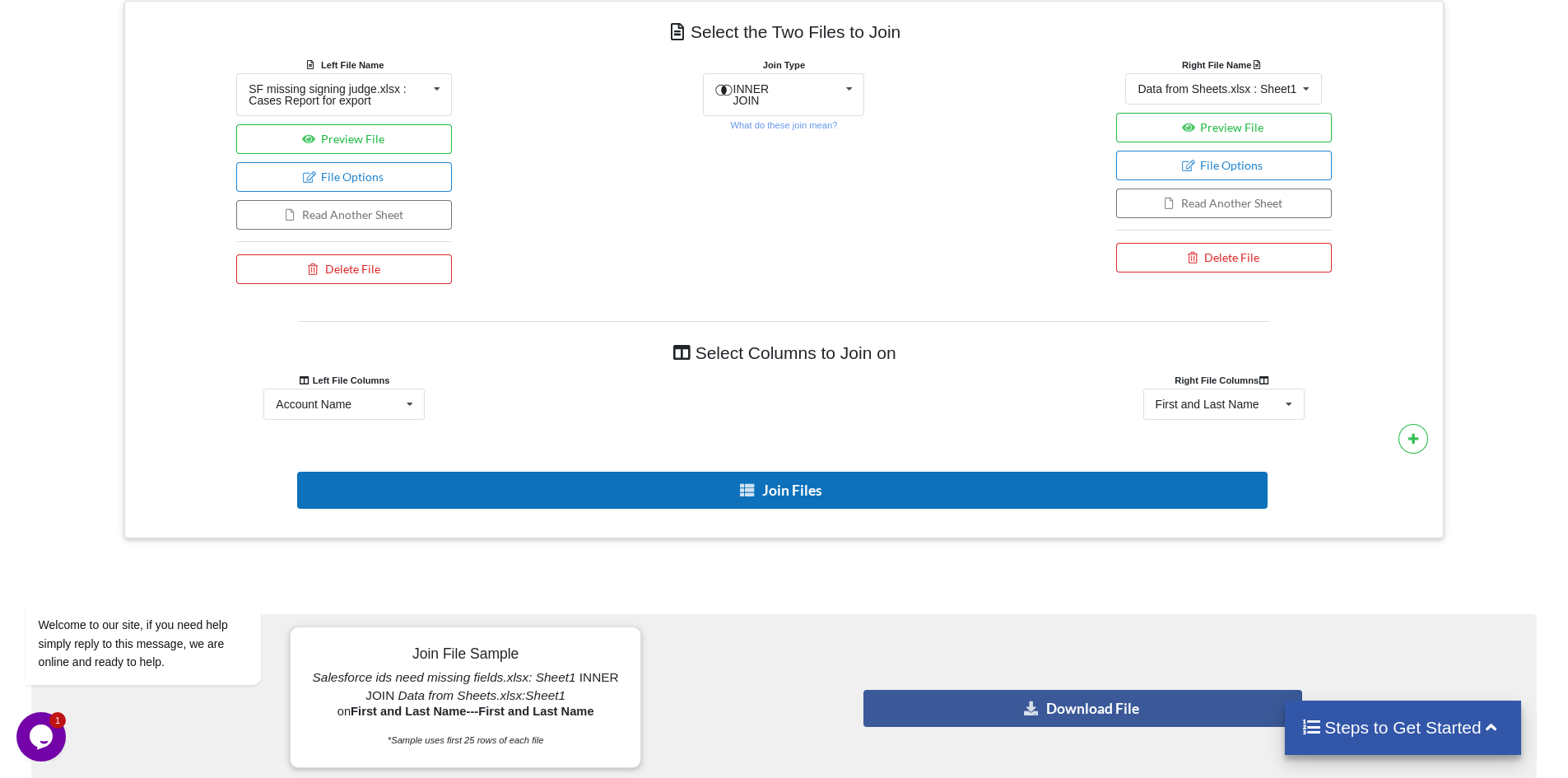
click at [972, 495] on button "Join Files" at bounding box center [783, 490] width 971 height 37
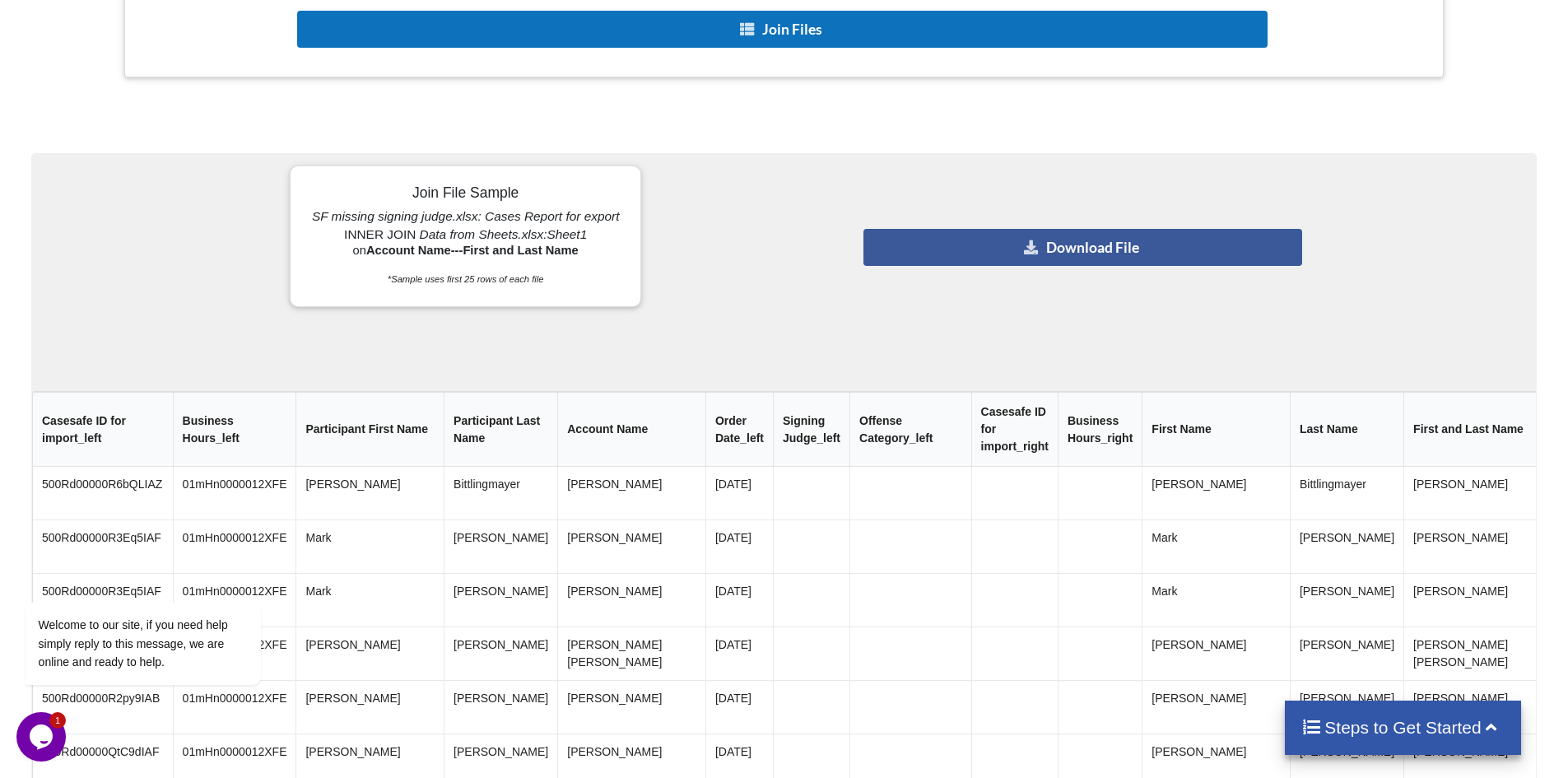
scroll to position [1293, 0]
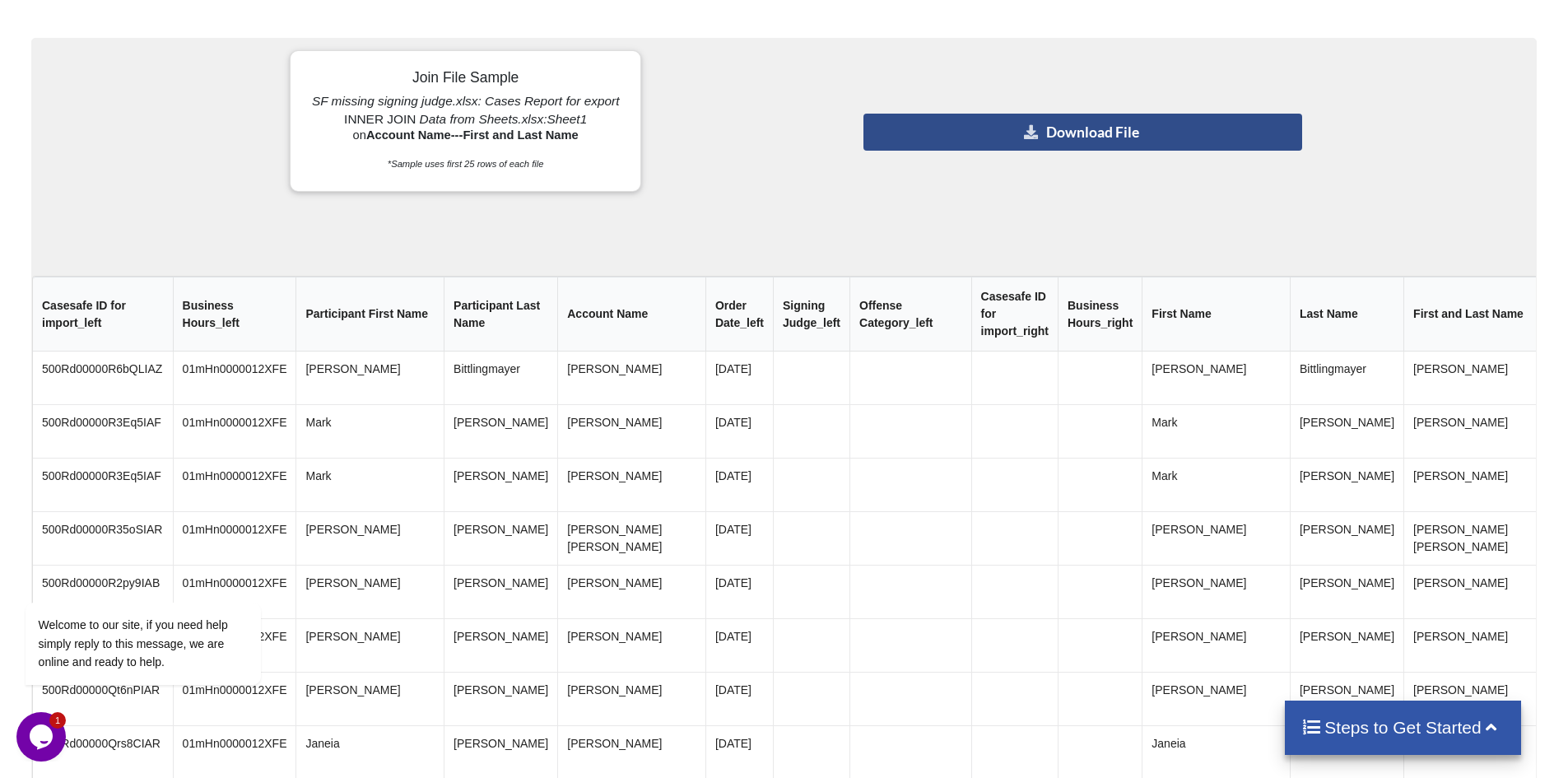
click at [1174, 120] on button "Download File" at bounding box center [1084, 132] width 439 height 37
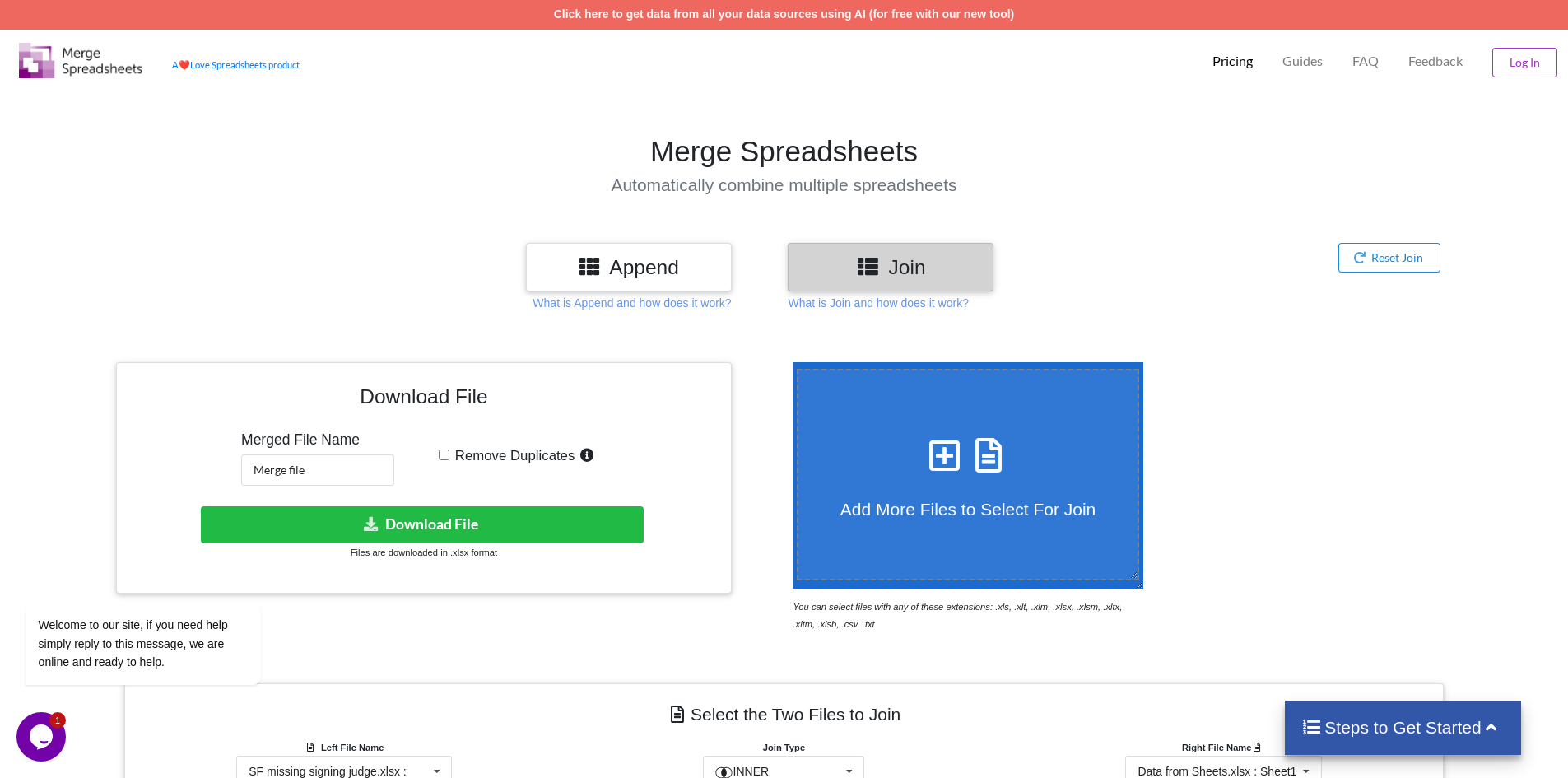
scroll to position [0, 0]
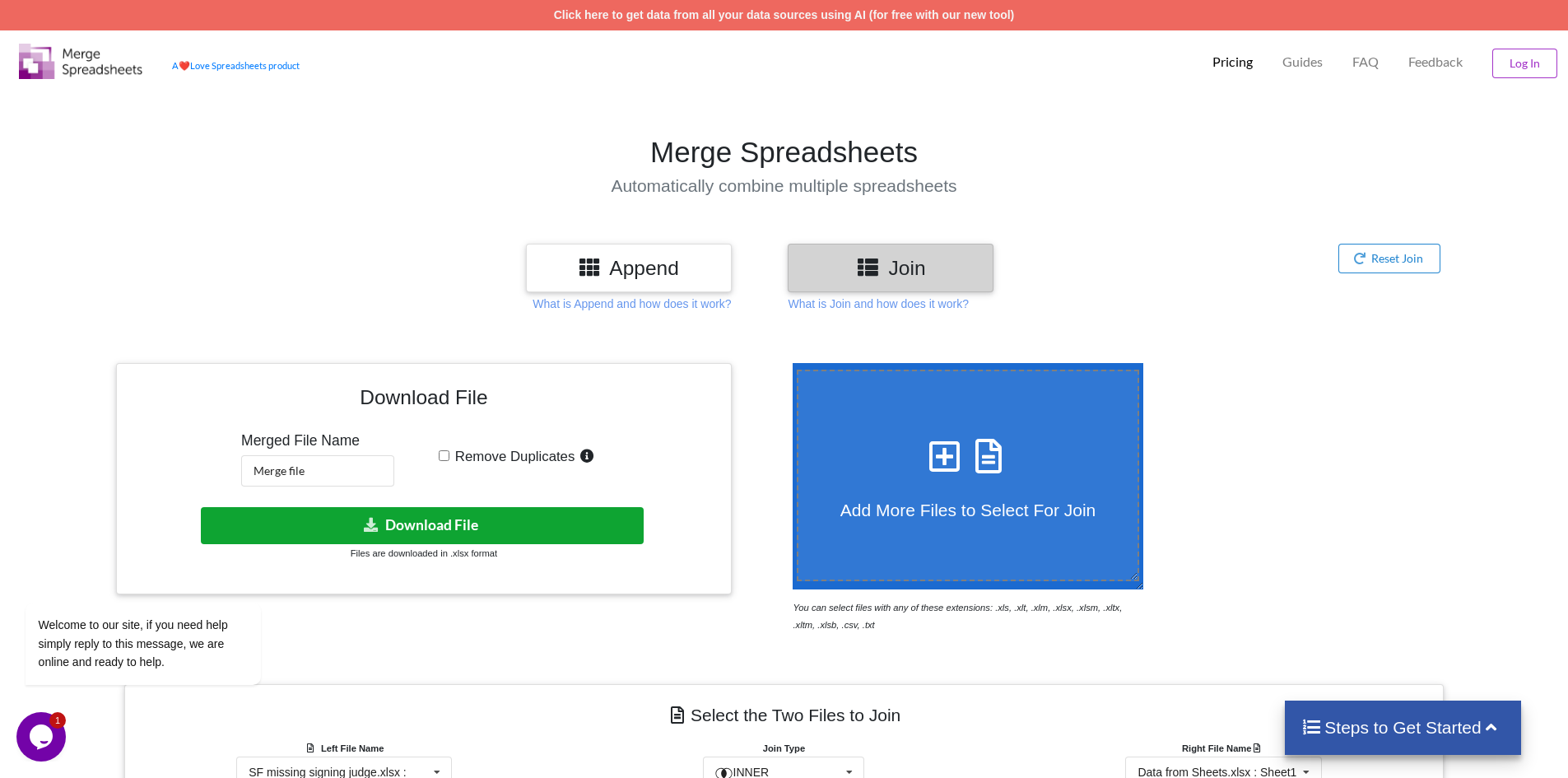
click at [449, 527] on button "Download File" at bounding box center [422, 525] width 443 height 37
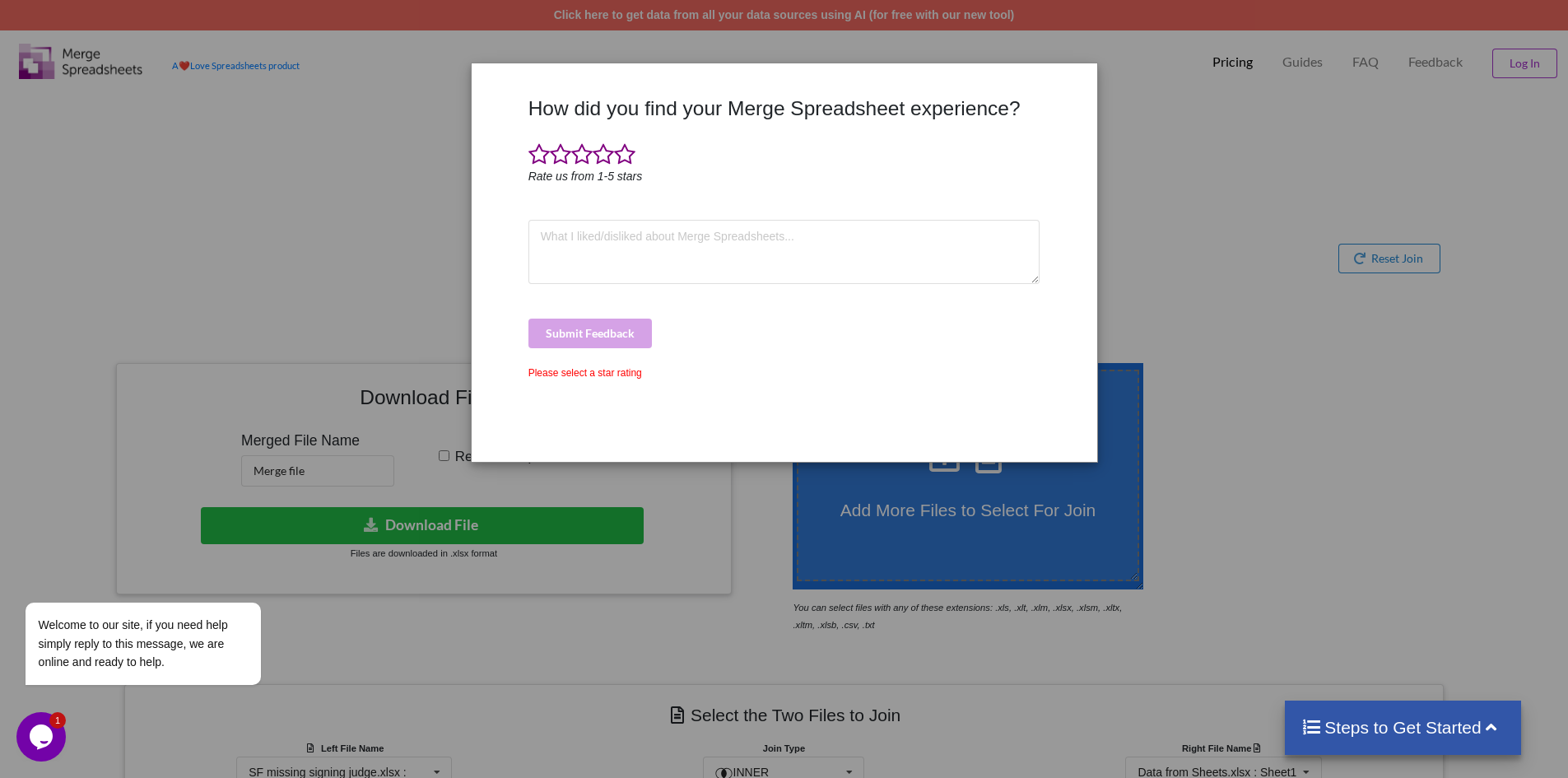
drag, startPoint x: 1443, startPoint y: 293, endPoint x: 1395, endPoint y: 308, distance: 50.3
click at [1442, 293] on div "How did you find your Merge Spreadsheet experience? Rate us from 1-5 stars Subm…" at bounding box center [784, 389] width 1568 height 778
